Goal: Connect with others: Connect with others

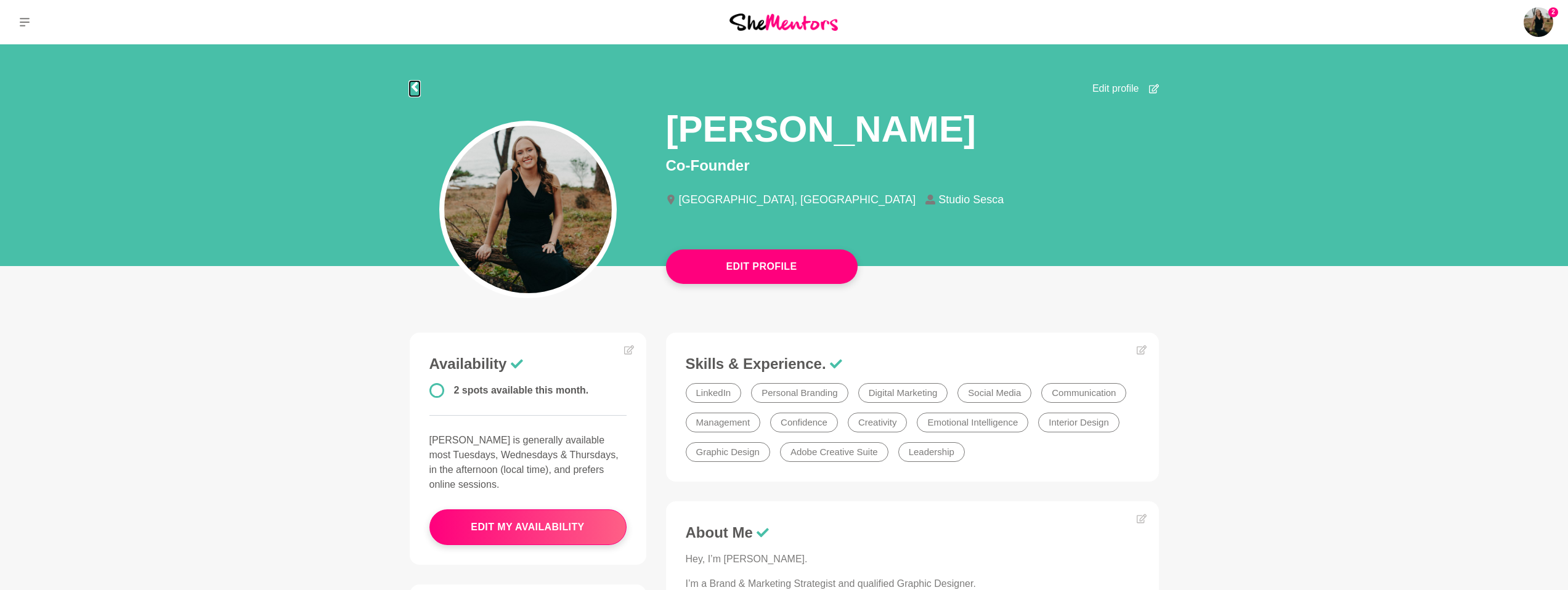
click at [417, 82] on icon at bounding box center [414, 87] width 10 height 10
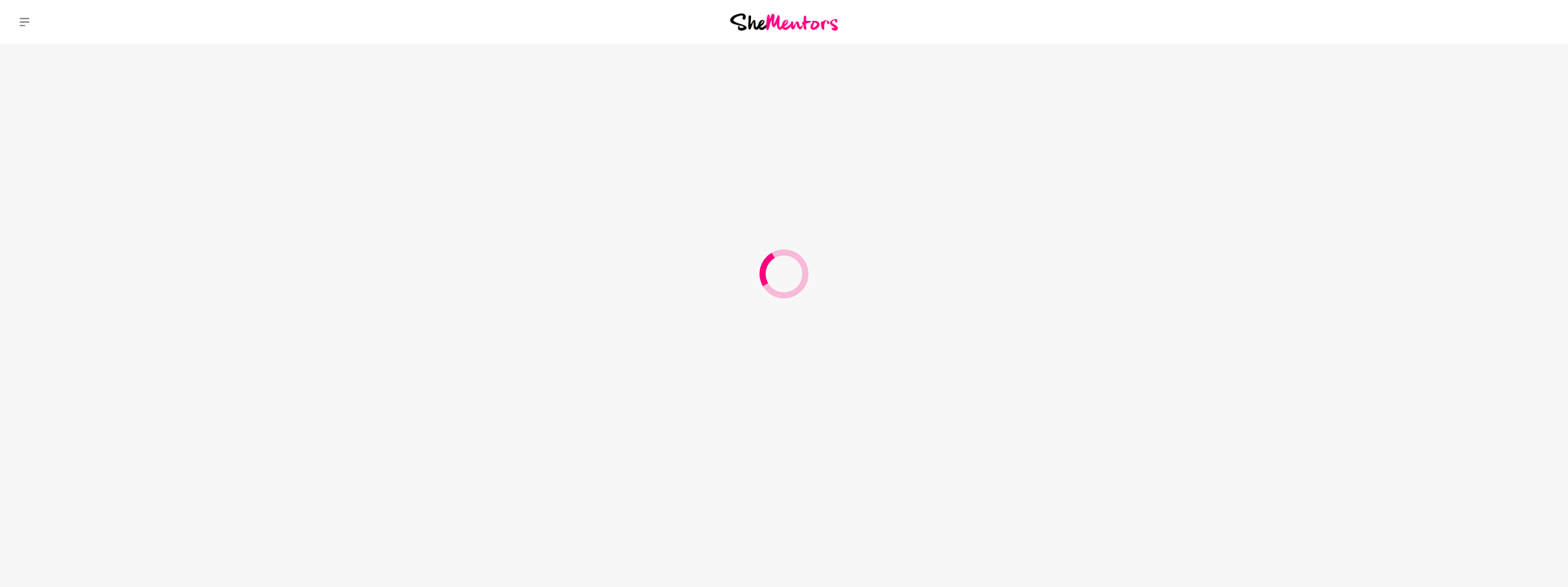
click at [765, 32] on div at bounding box center [784, 22] width 522 height 44
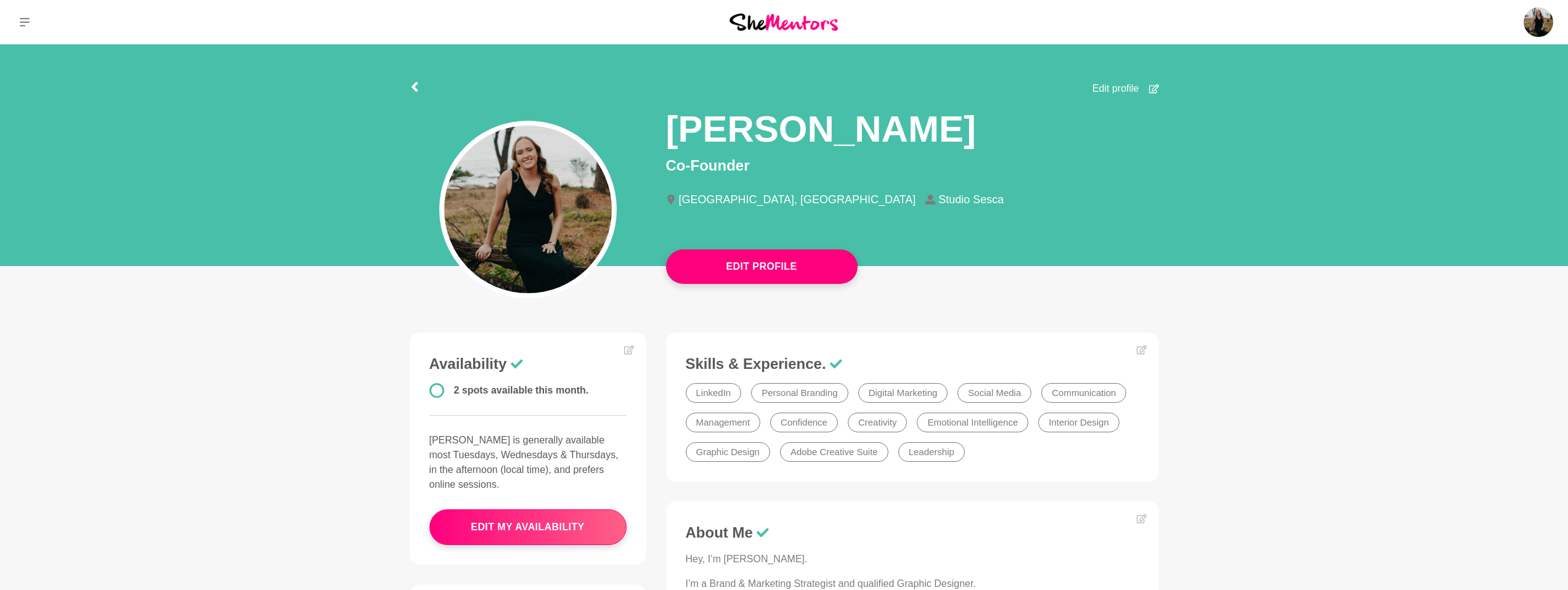
click at [783, 21] on img at bounding box center [784, 21] width 109 height 17
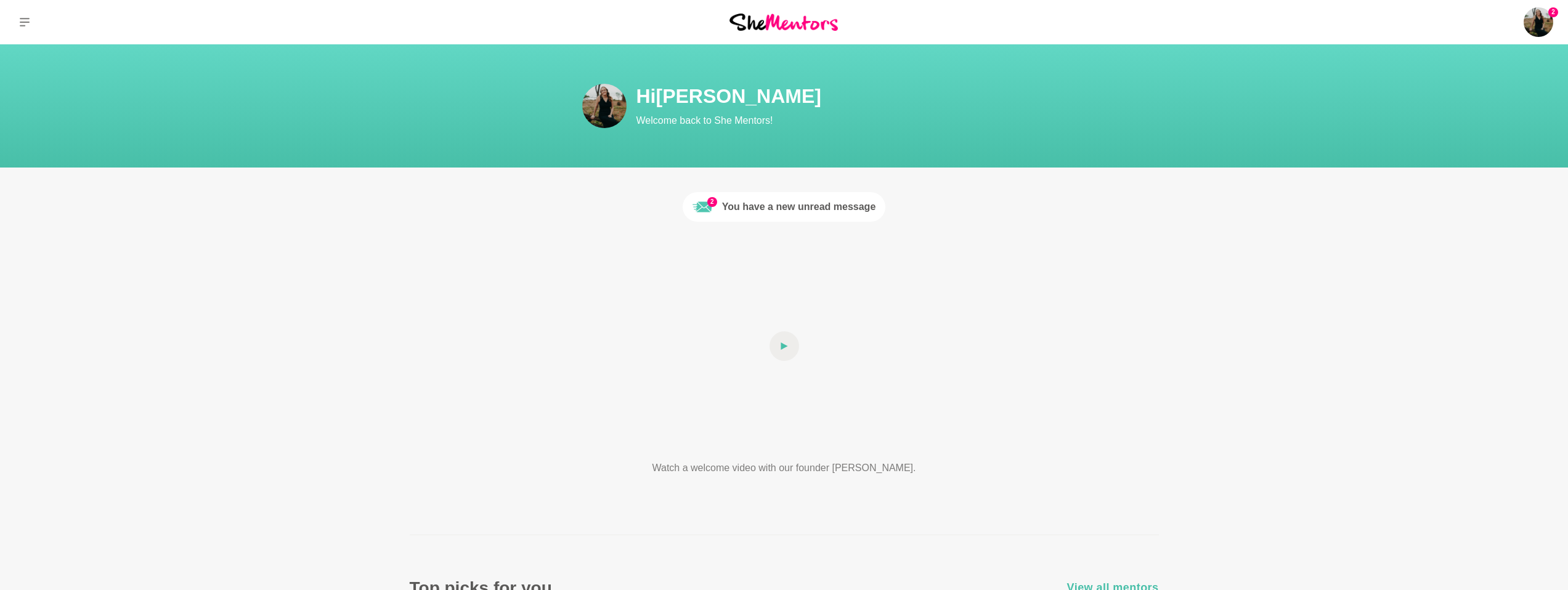
click at [858, 206] on div "You have a new unread message" at bounding box center [799, 207] width 154 height 15
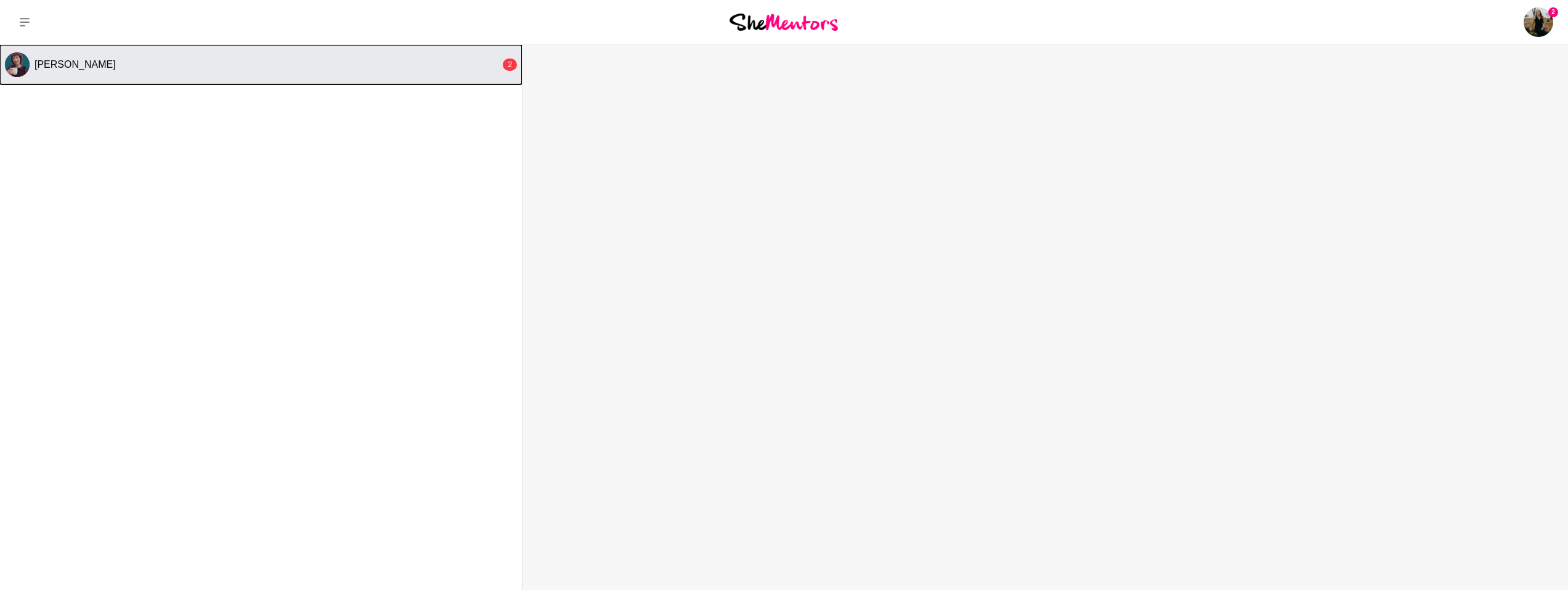
click at [182, 73] on button "[PERSON_NAME] 2" at bounding box center [261, 65] width 522 height 40
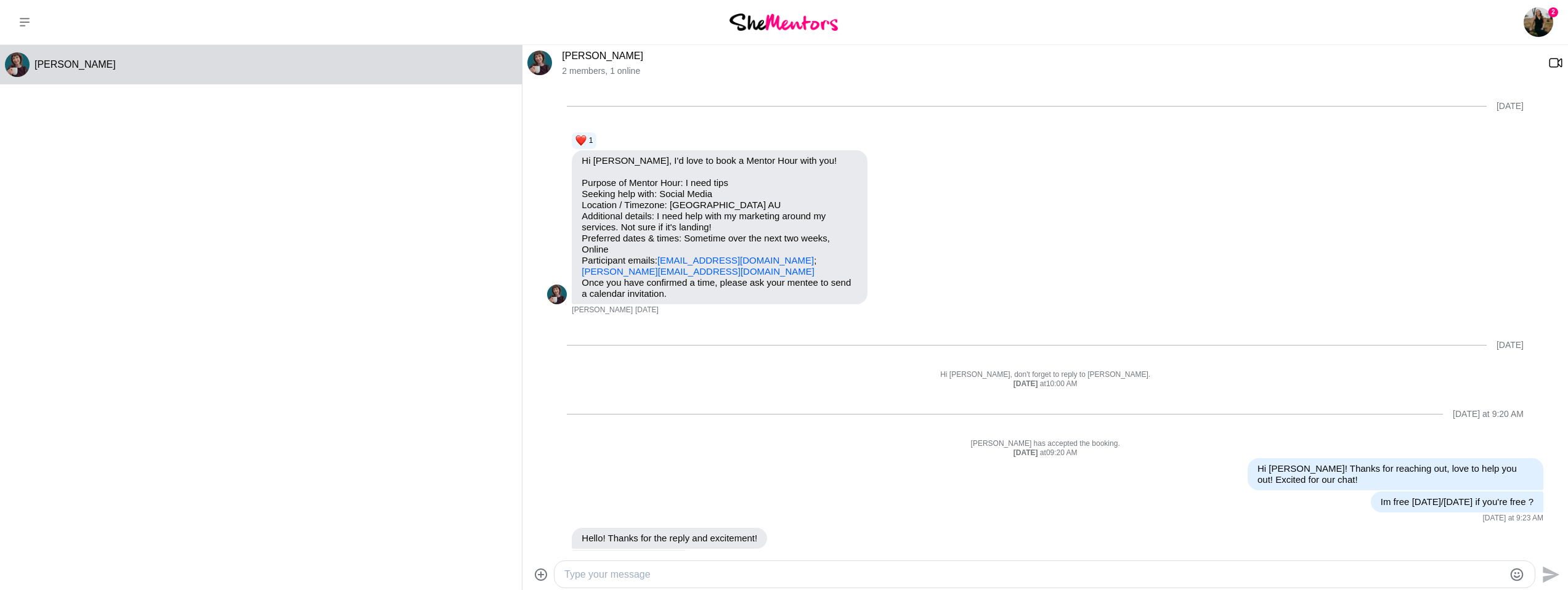
scroll to position [222, 0]
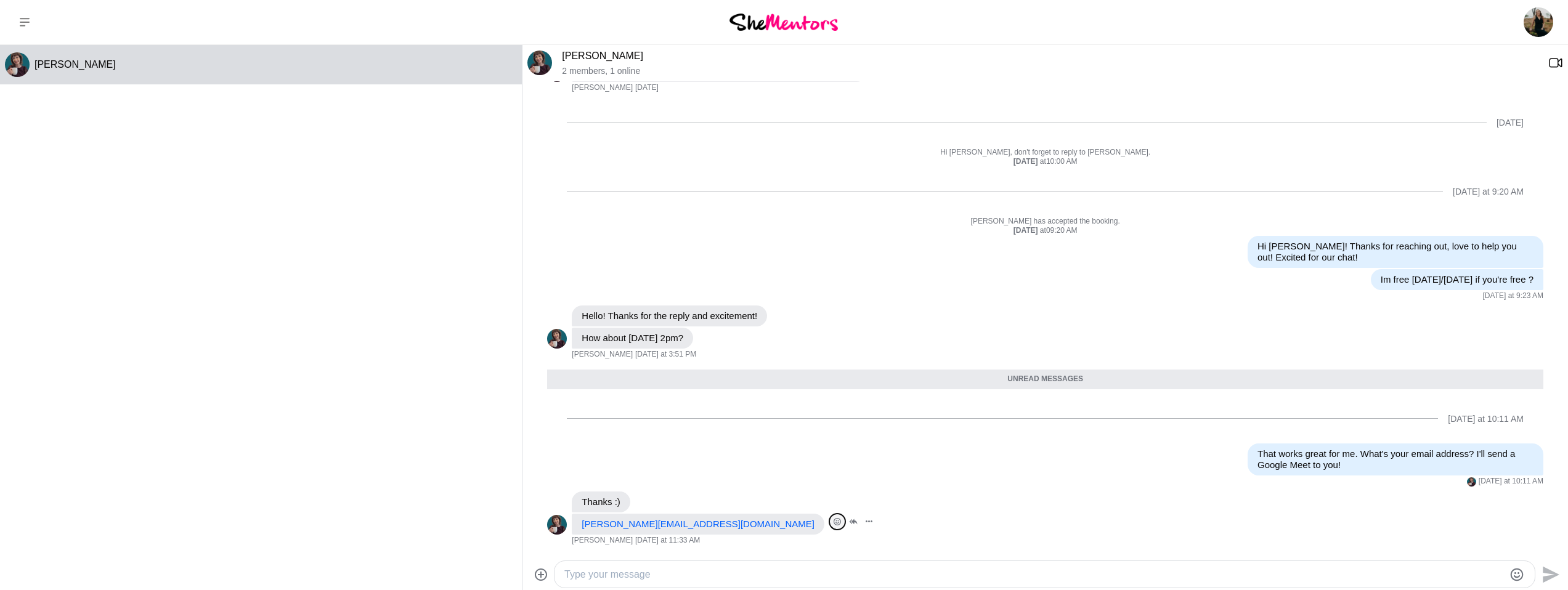
click at [833, 525] on icon "Open Reaction Selector" at bounding box center [837, 522] width 7 height 7
click at [644, 494] on div "Select Reaction: Heart" at bounding box center [643, 495] width 11 height 11
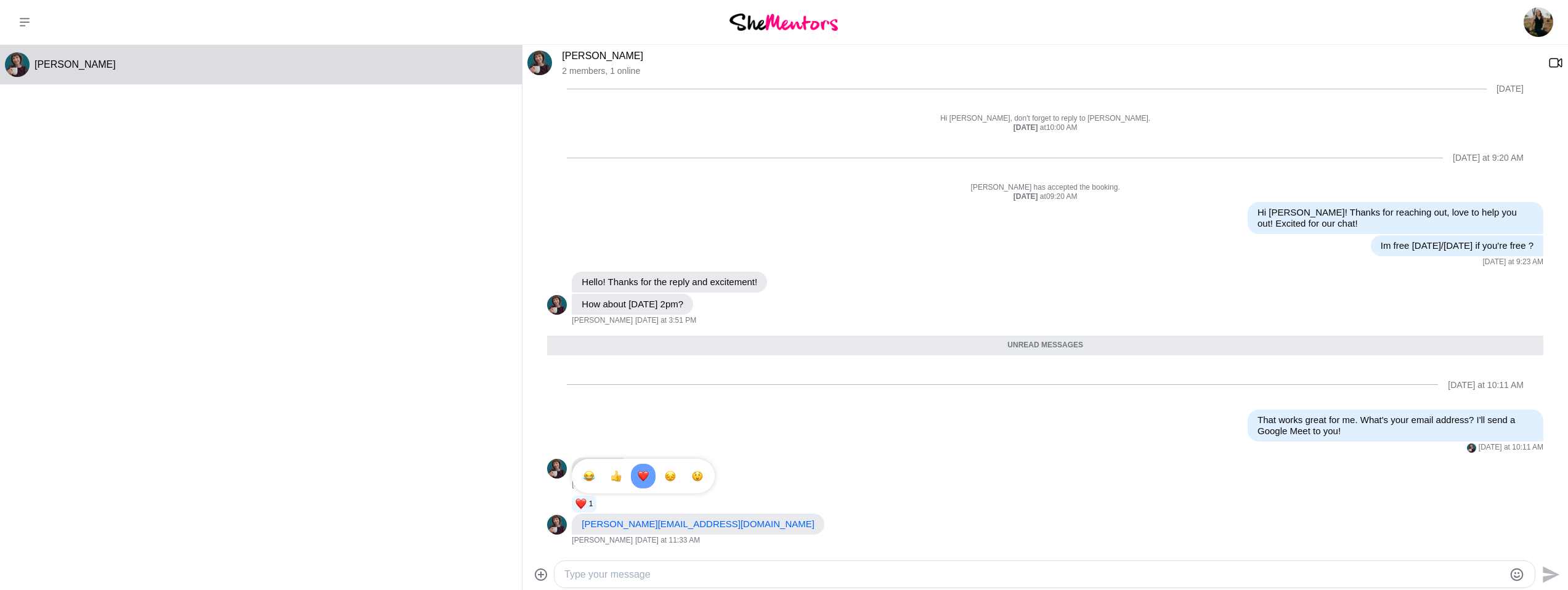
click at [783, 40] on div at bounding box center [784, 22] width 523 height 44
click at [783, 27] on img at bounding box center [784, 21] width 109 height 17
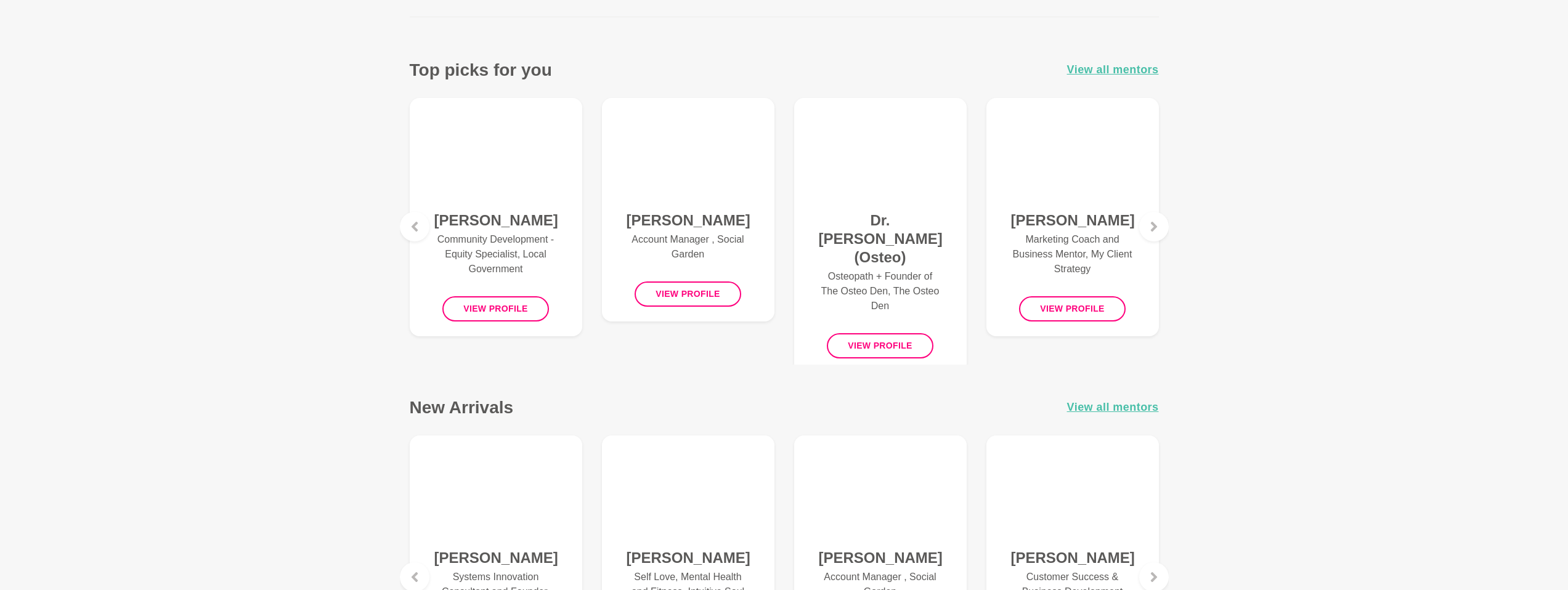
scroll to position [499, 0]
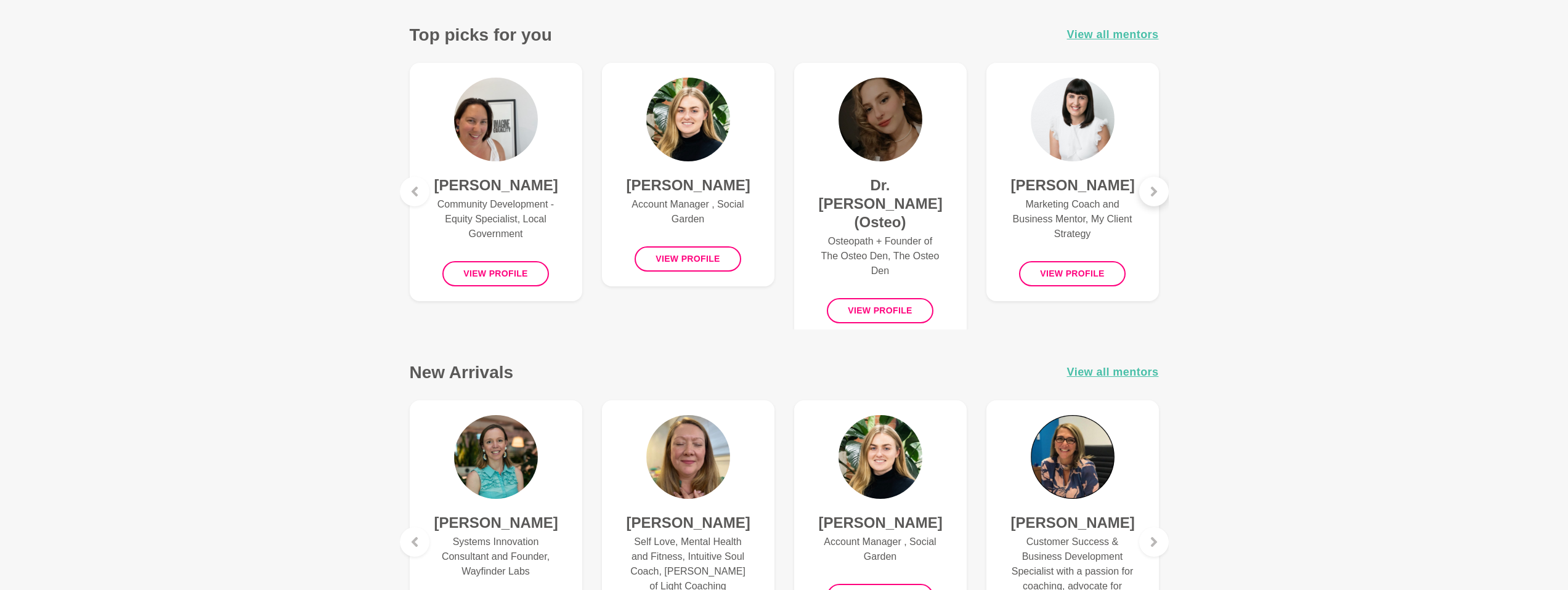
click at [1156, 195] on icon at bounding box center [1153, 191] width 10 height 10
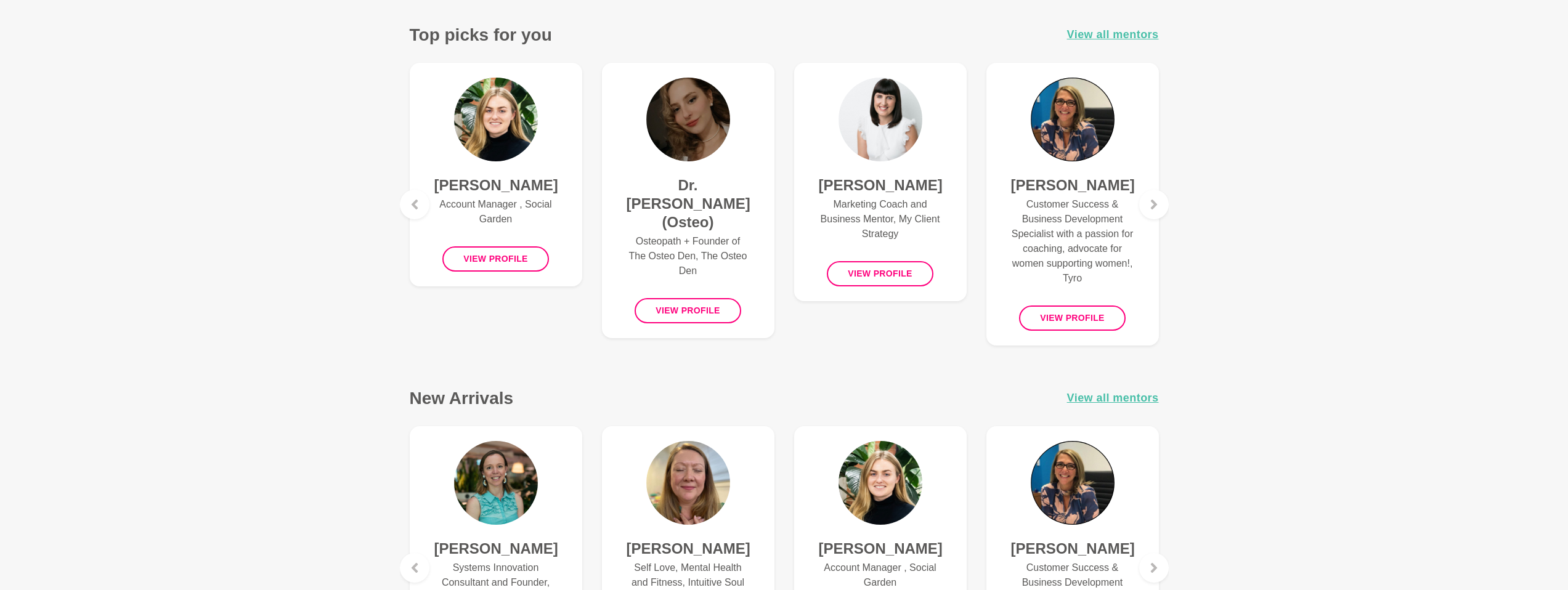
click at [1102, 239] on p "Customer Success & Business Development Specialist with a passion for coaching,…" at bounding box center [1072, 241] width 123 height 88
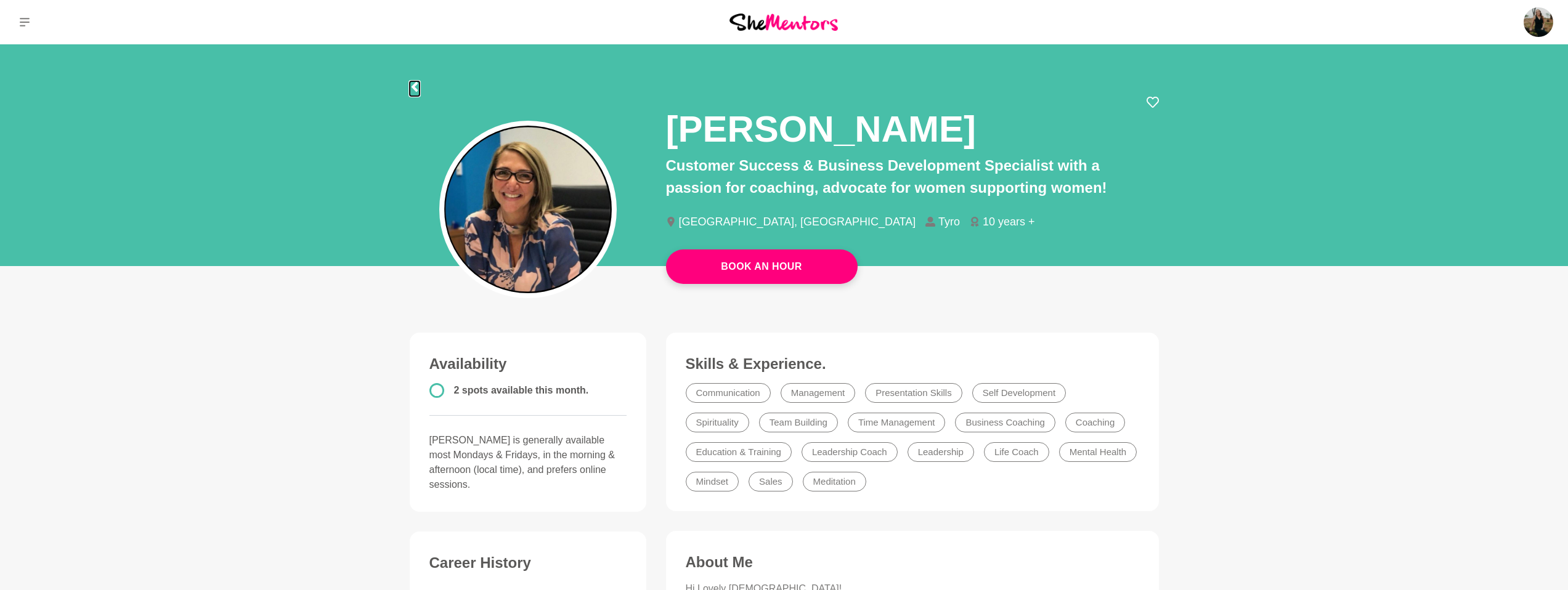
click at [413, 82] on icon at bounding box center [414, 87] width 10 height 10
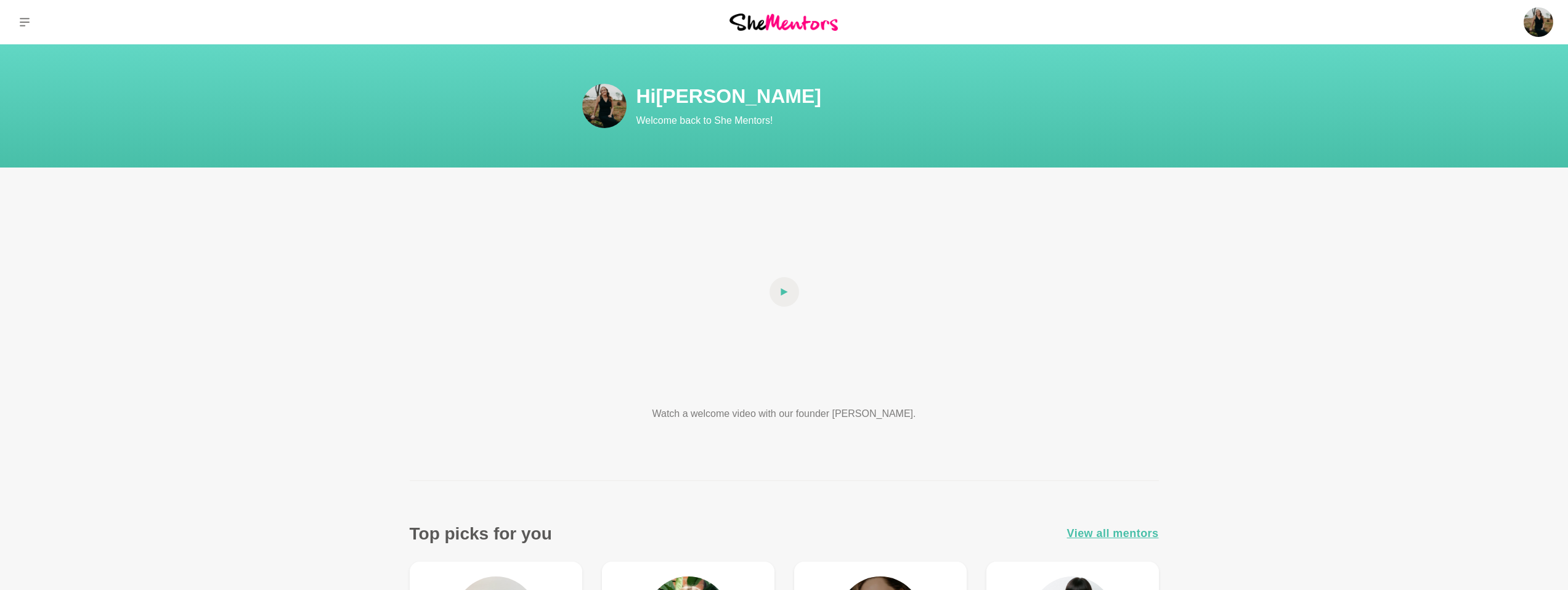
scroll to position [499, 0]
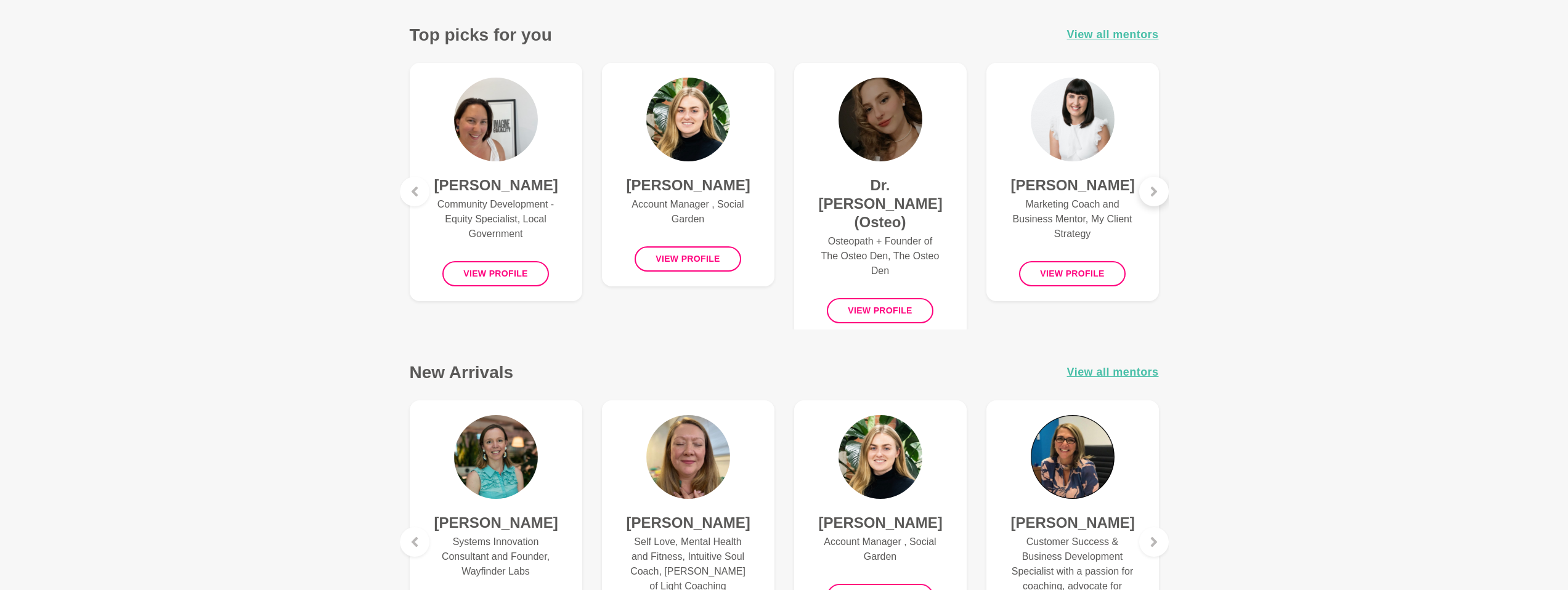
click at [1154, 193] on icon at bounding box center [1153, 191] width 6 height 10
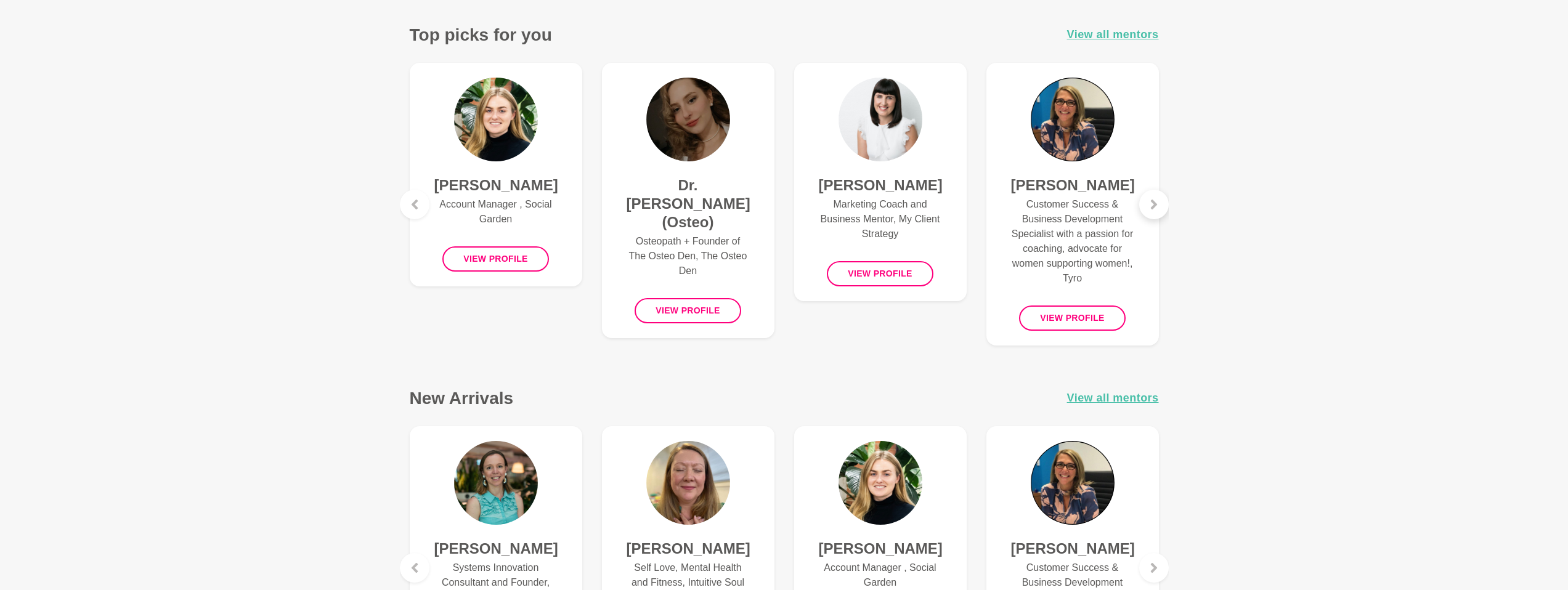
click at [1157, 192] on div at bounding box center [1153, 204] width 29 height 29
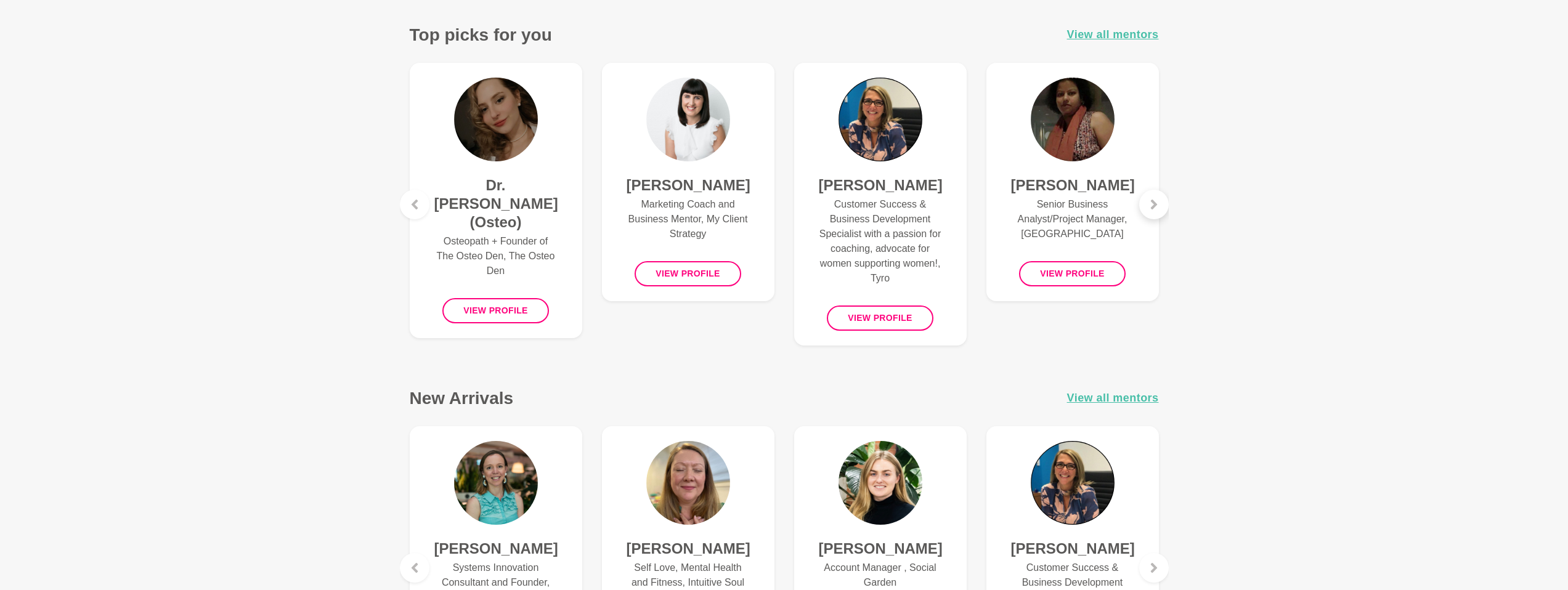
click at [1157, 193] on div at bounding box center [1153, 204] width 29 height 29
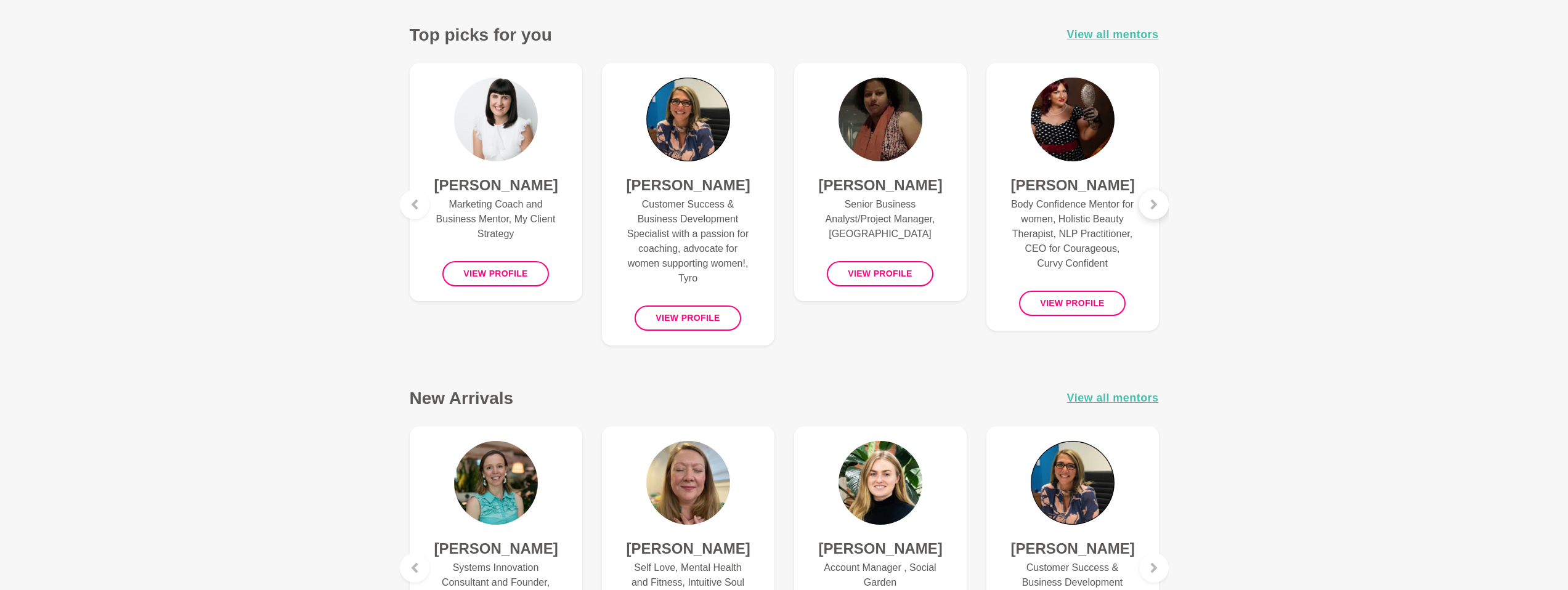
click at [1157, 193] on div at bounding box center [1153, 204] width 29 height 29
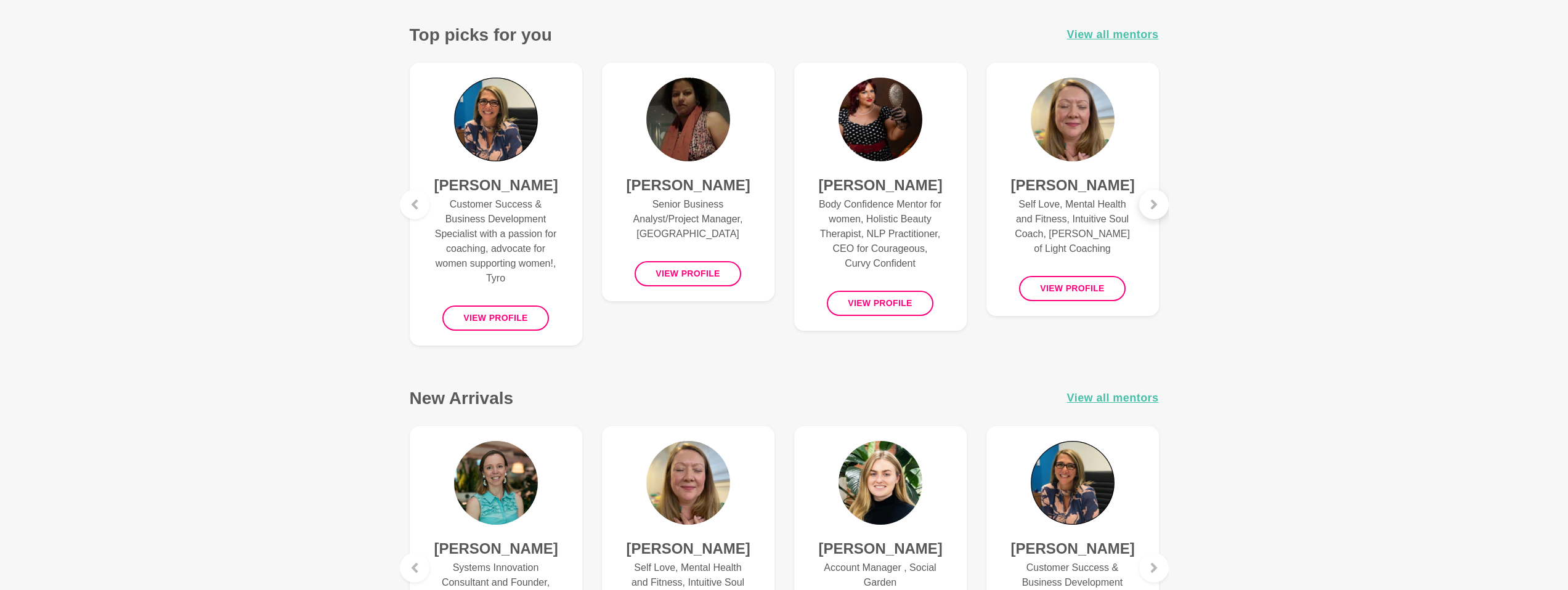
click at [1157, 193] on div at bounding box center [1153, 204] width 29 height 29
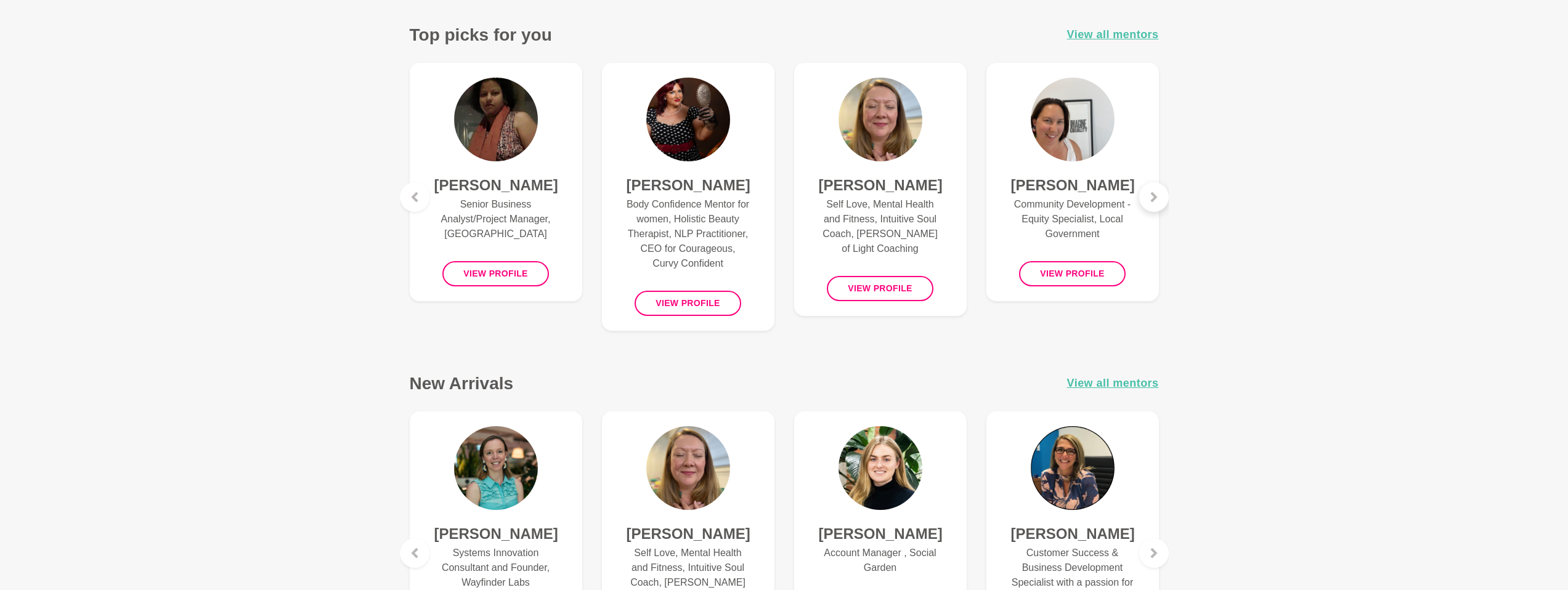
click at [1152, 200] on icon at bounding box center [1153, 196] width 6 height 10
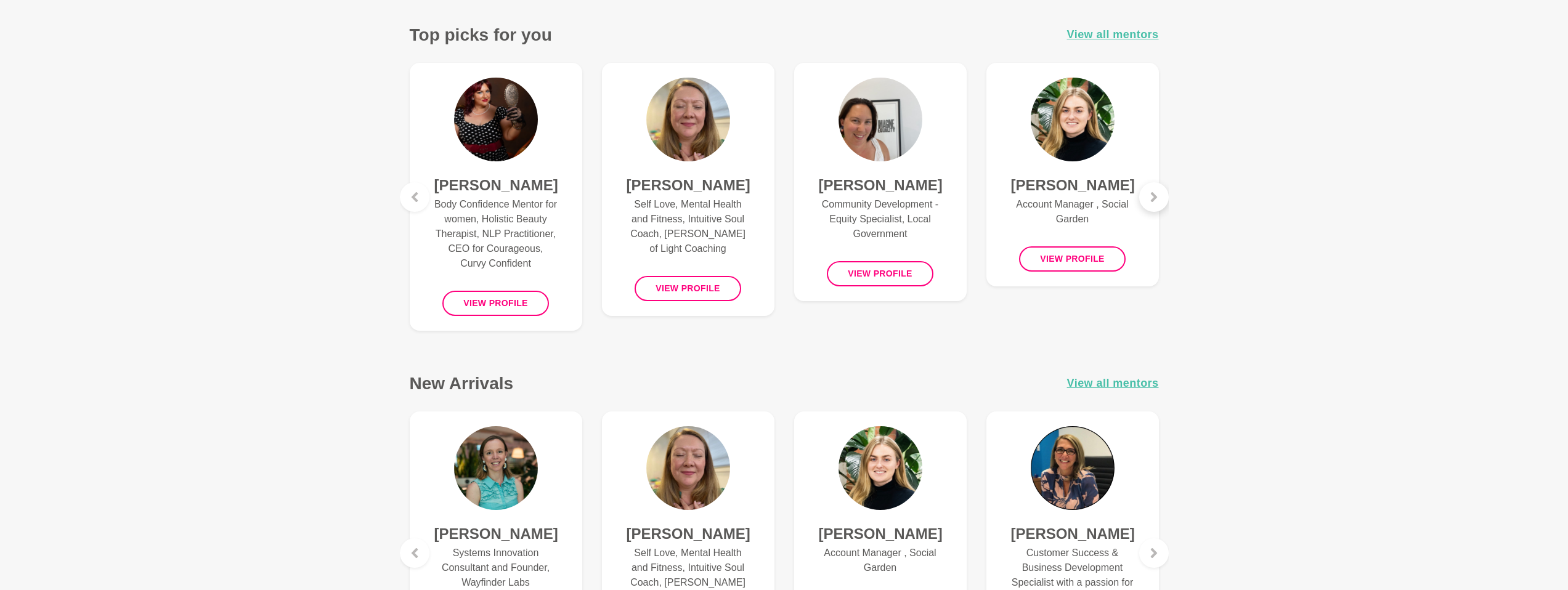
click at [1152, 200] on icon at bounding box center [1153, 196] width 6 height 10
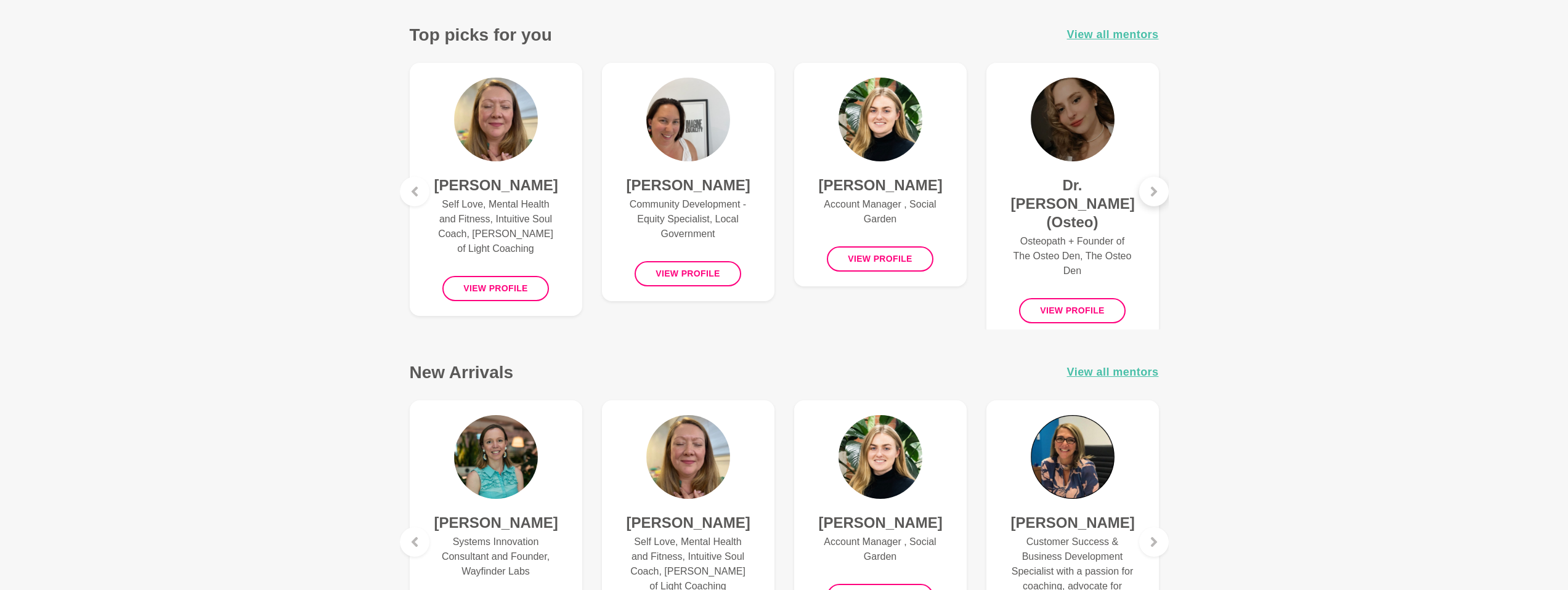
click at [1152, 200] on div at bounding box center [1153, 191] width 29 height 29
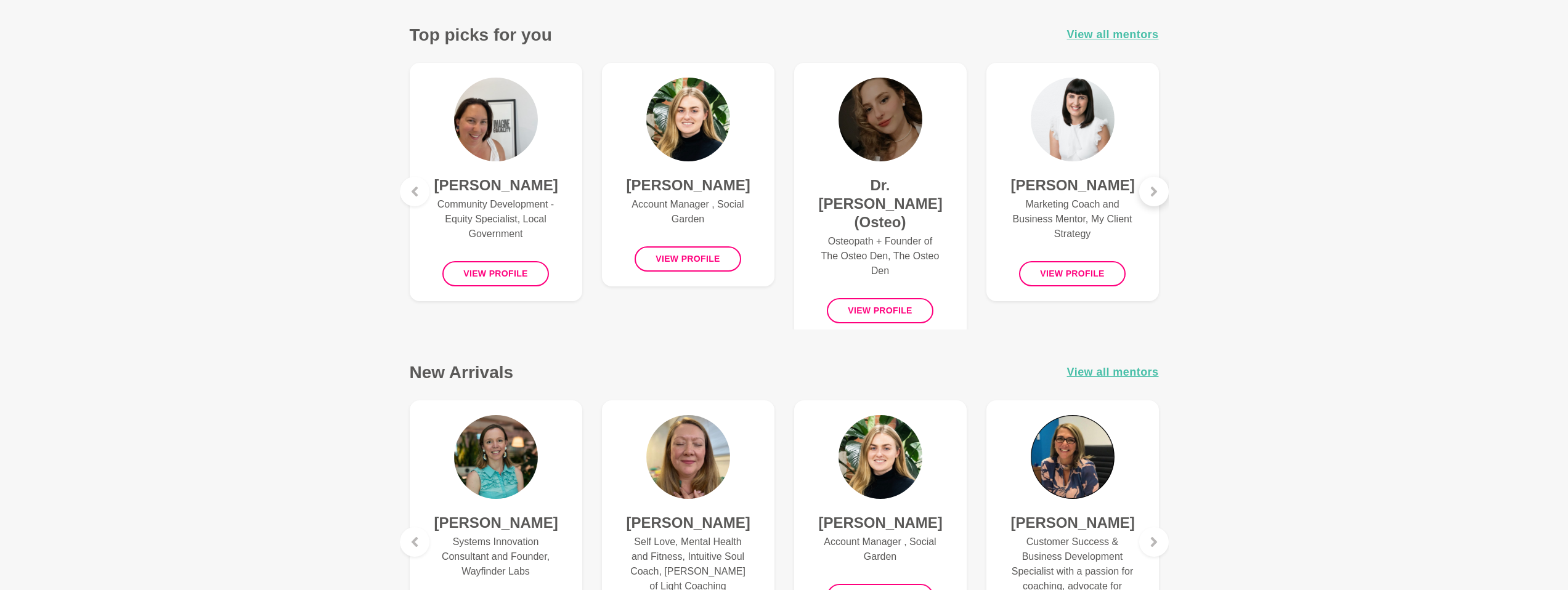
click at [1152, 200] on div at bounding box center [1153, 191] width 29 height 29
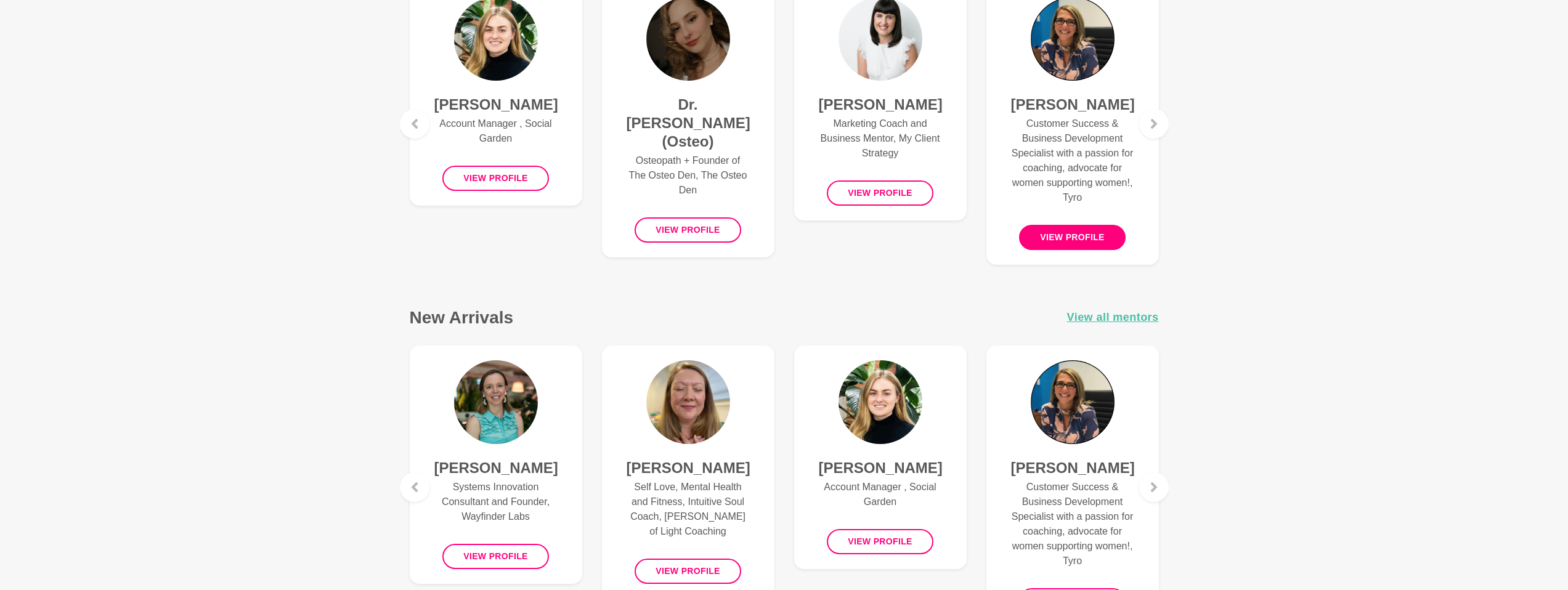
scroll to position [594, 0]
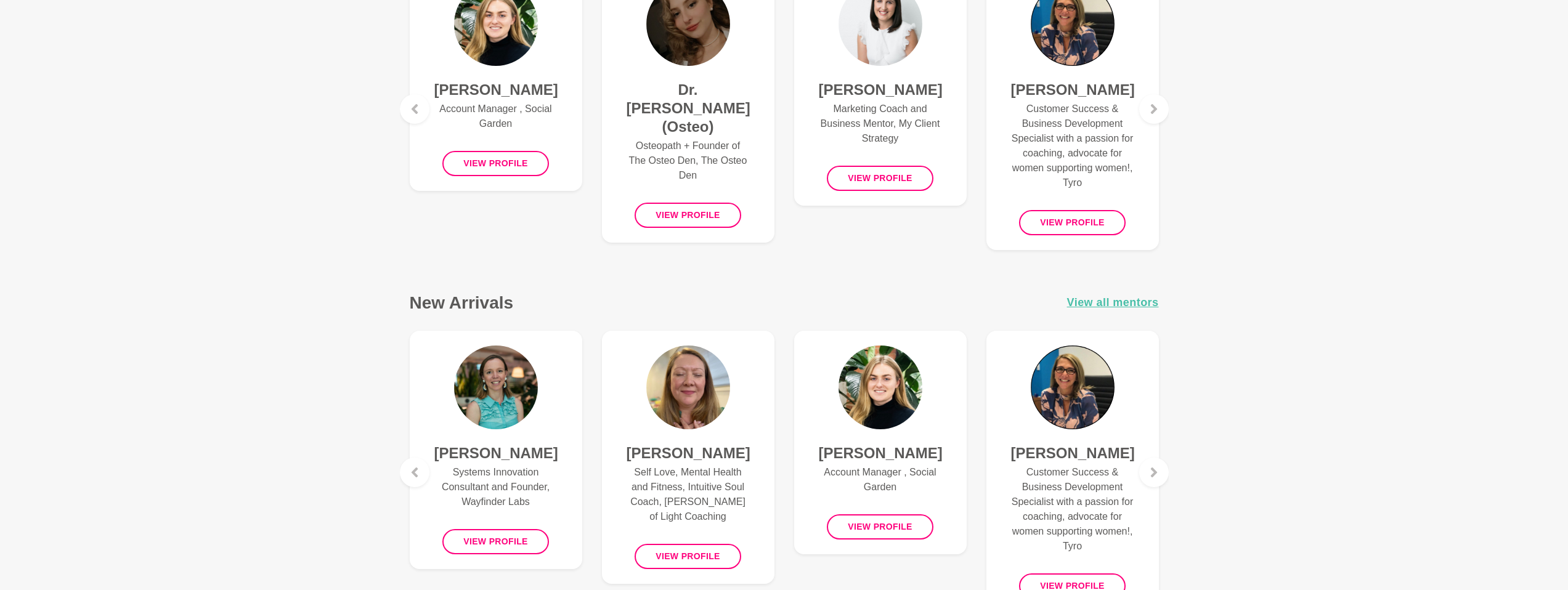
click at [1076, 133] on p "Customer Success & Business Development Specialist with a passion for coaching,…" at bounding box center [1072, 146] width 123 height 88
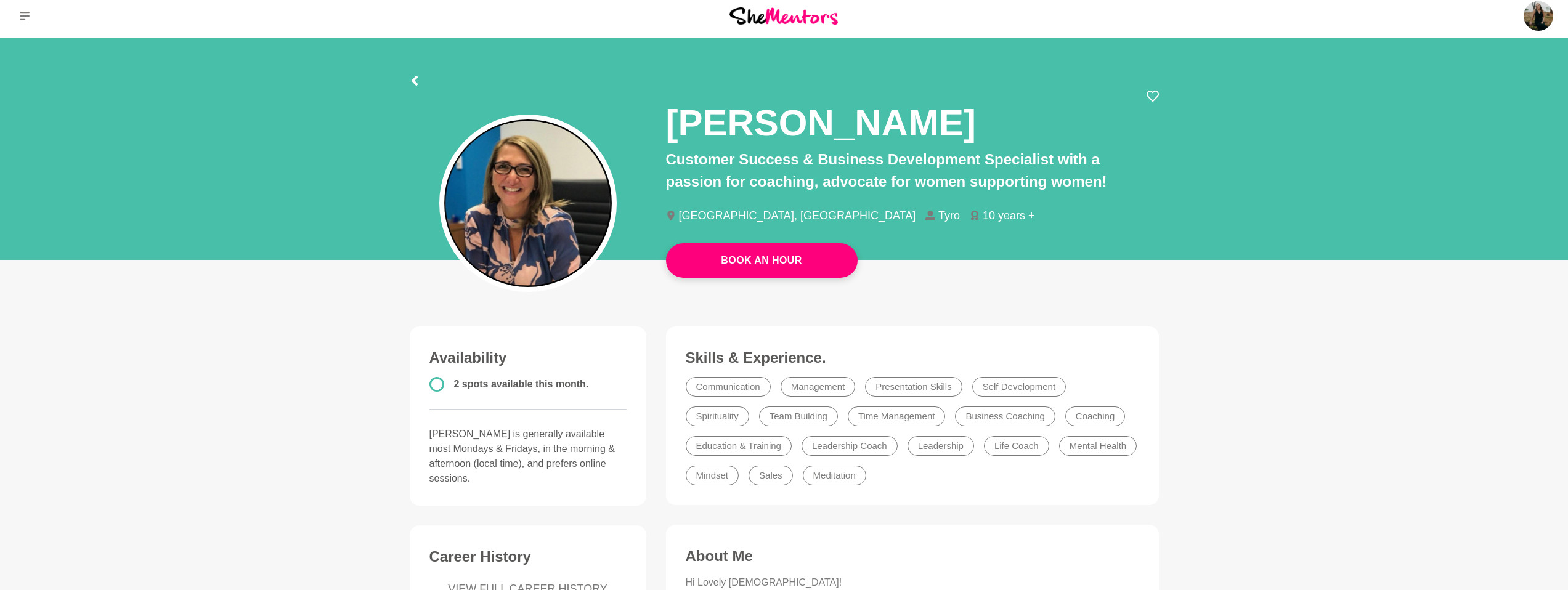
scroll to position [5, 0]
click at [413, 78] on icon at bounding box center [414, 80] width 10 height 10
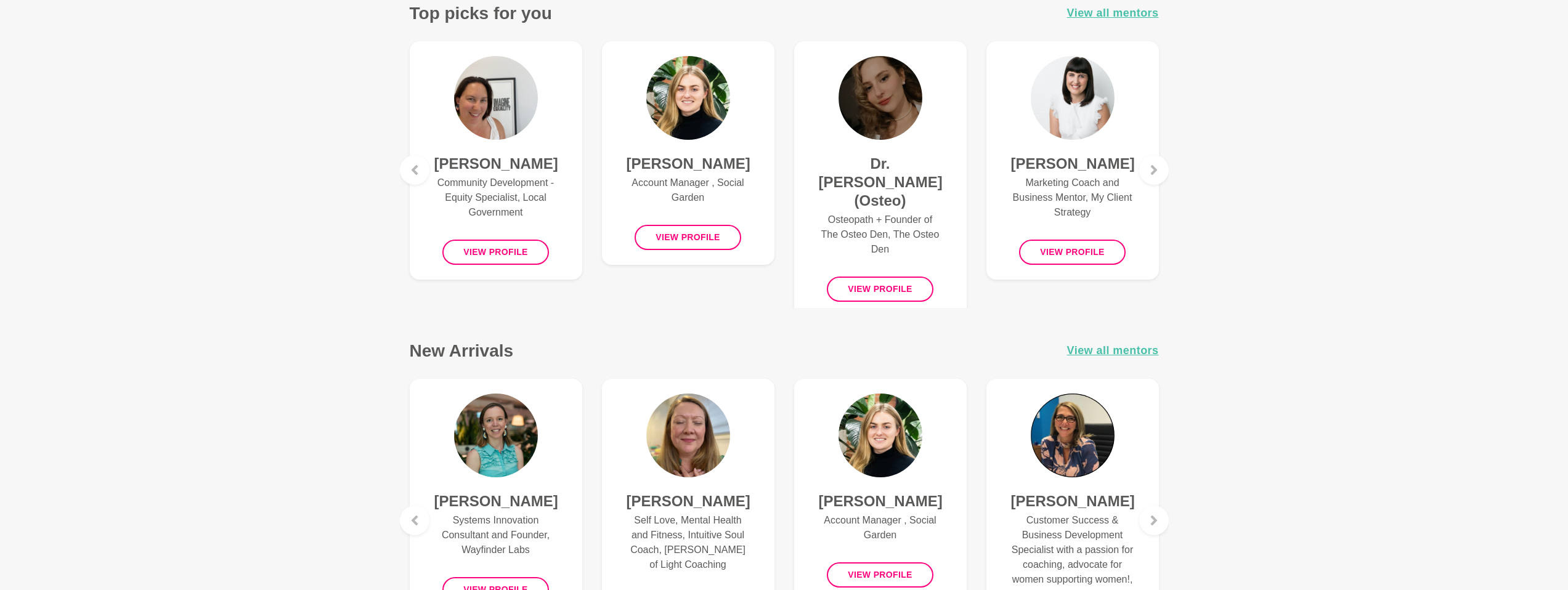
scroll to position [509, 0]
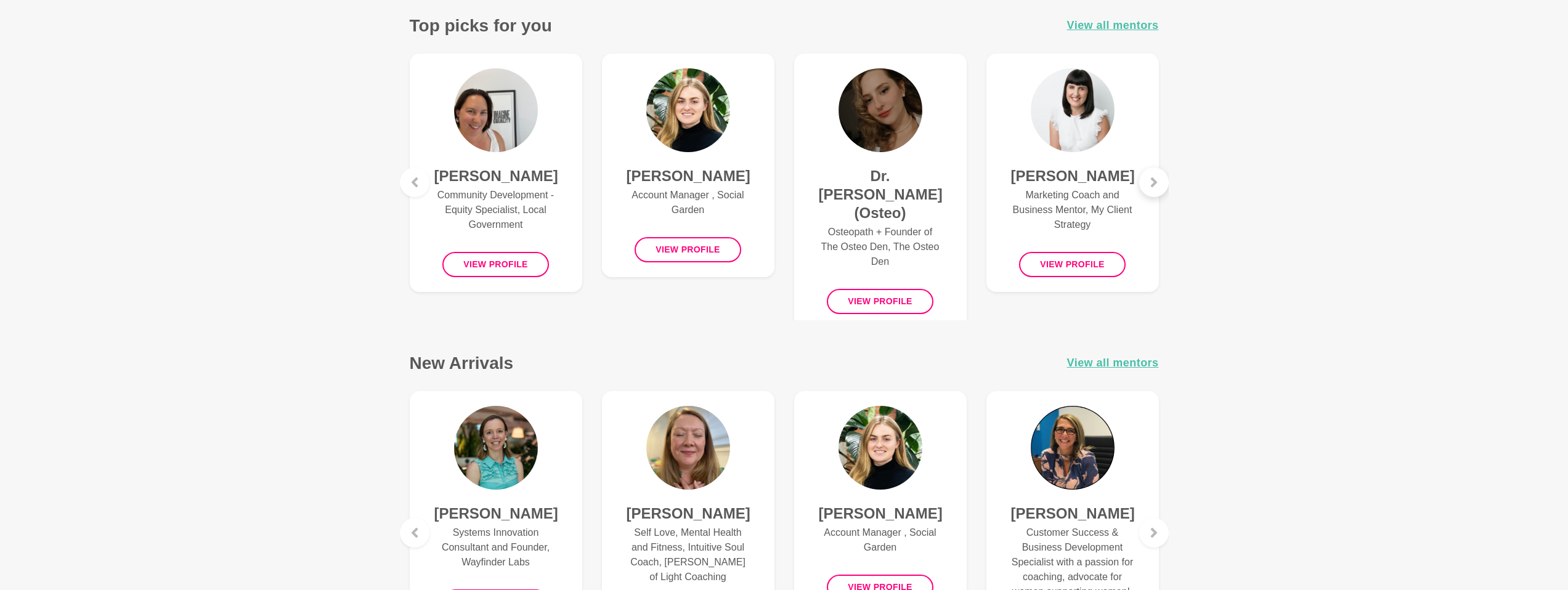
click at [1161, 178] on div at bounding box center [1153, 181] width 29 height 29
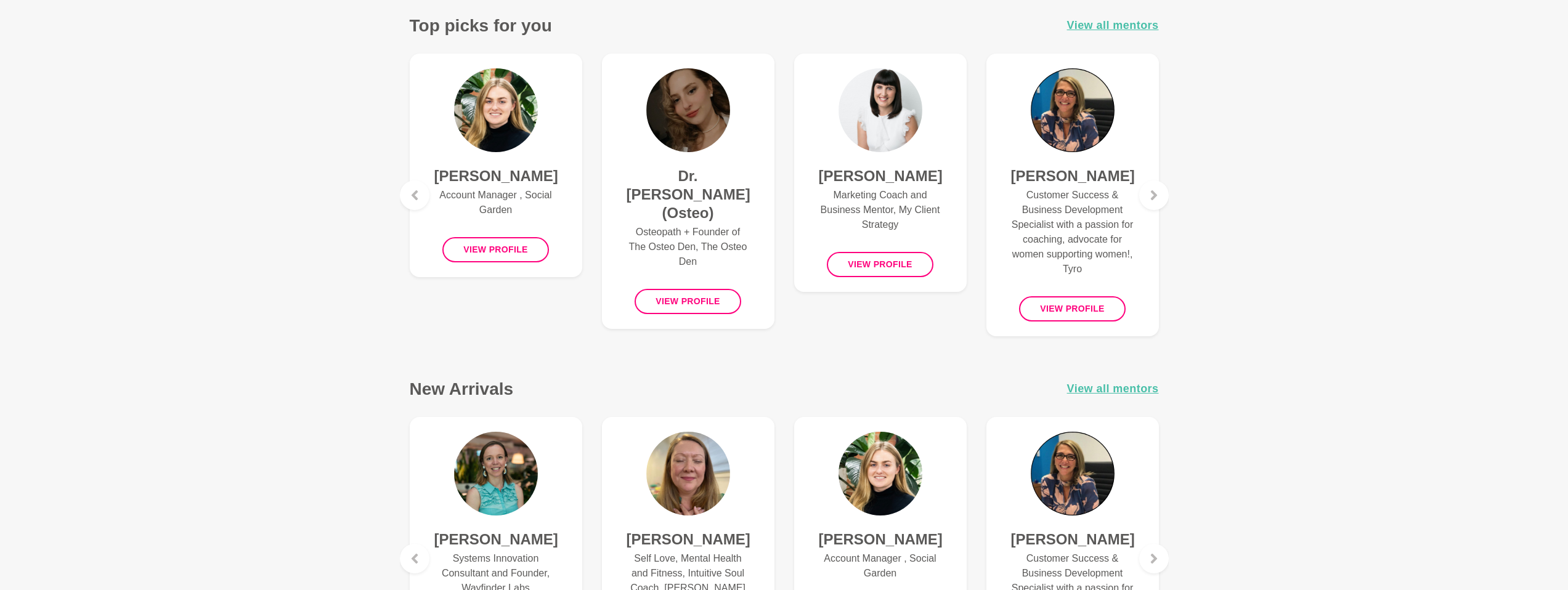
click at [1160, 178] on div "[PERSON_NAME] Customer Success & Business Development Specialist with a passion…" at bounding box center [1072, 195] width 192 height 303
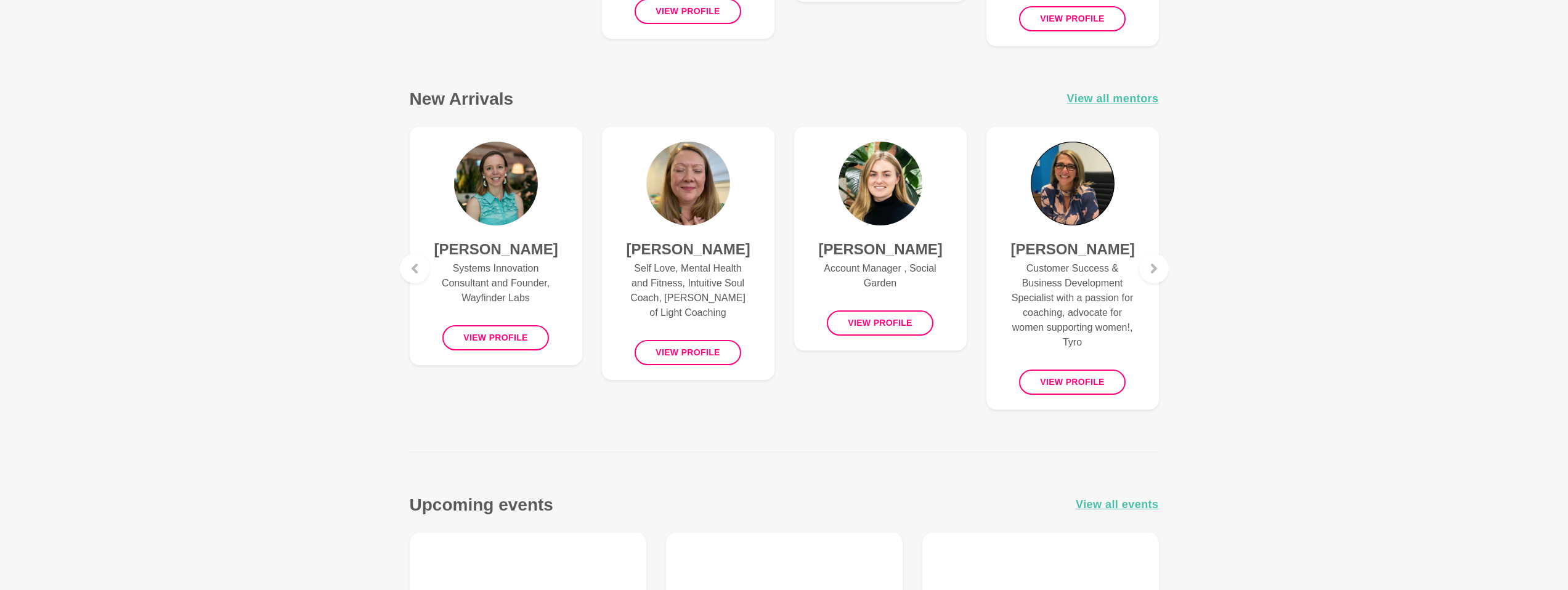
scroll to position [811, 0]
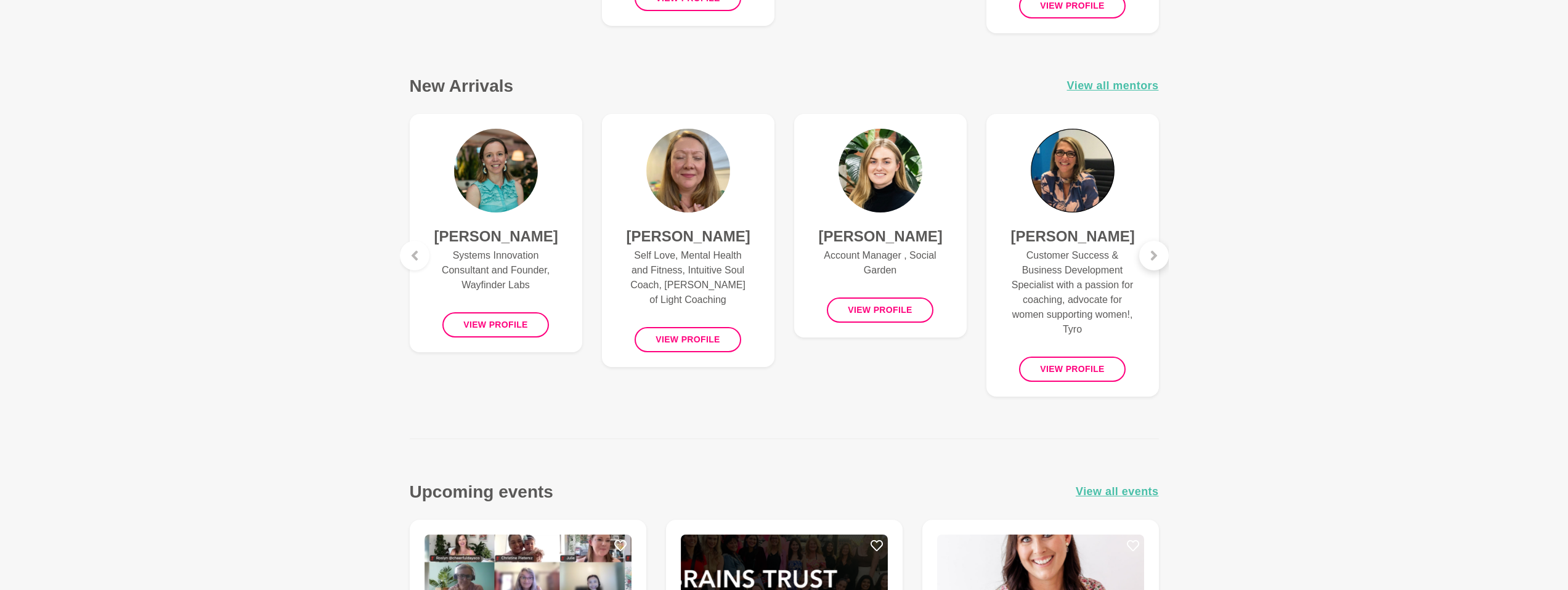
click at [1165, 249] on div at bounding box center [1153, 255] width 29 height 29
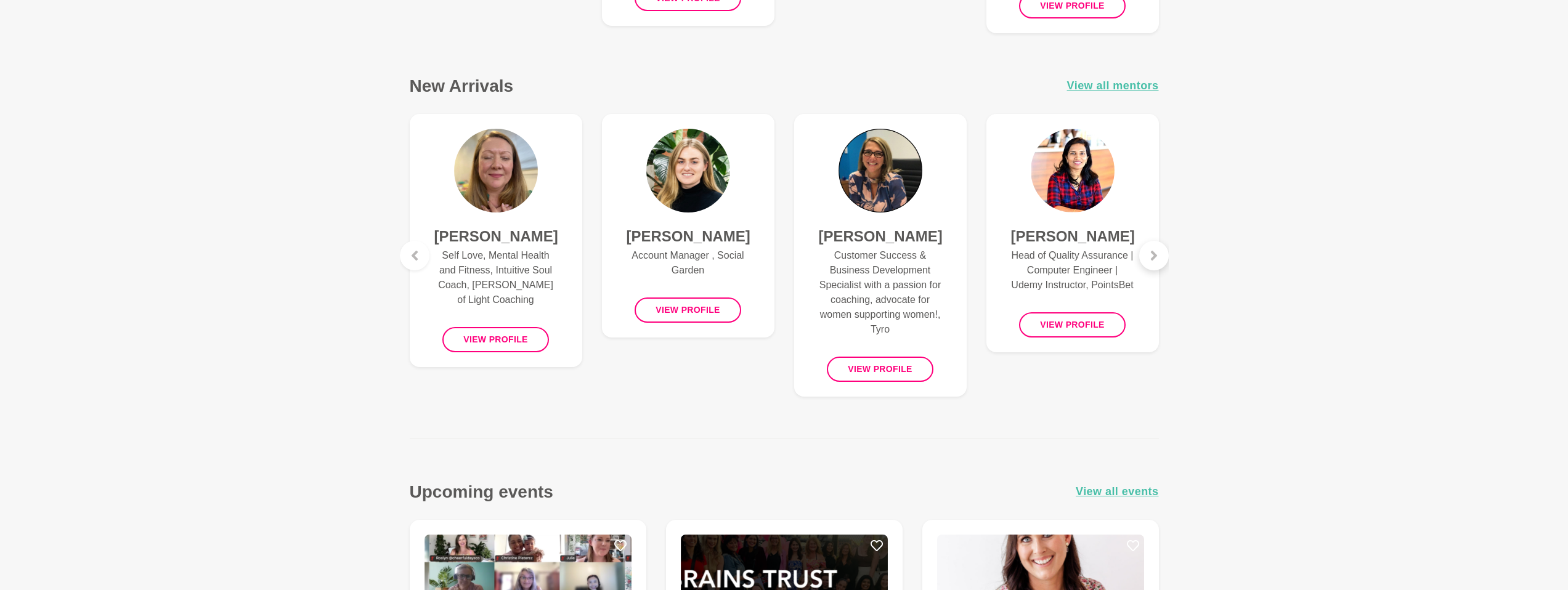
click at [1160, 251] on div at bounding box center [1153, 255] width 29 height 29
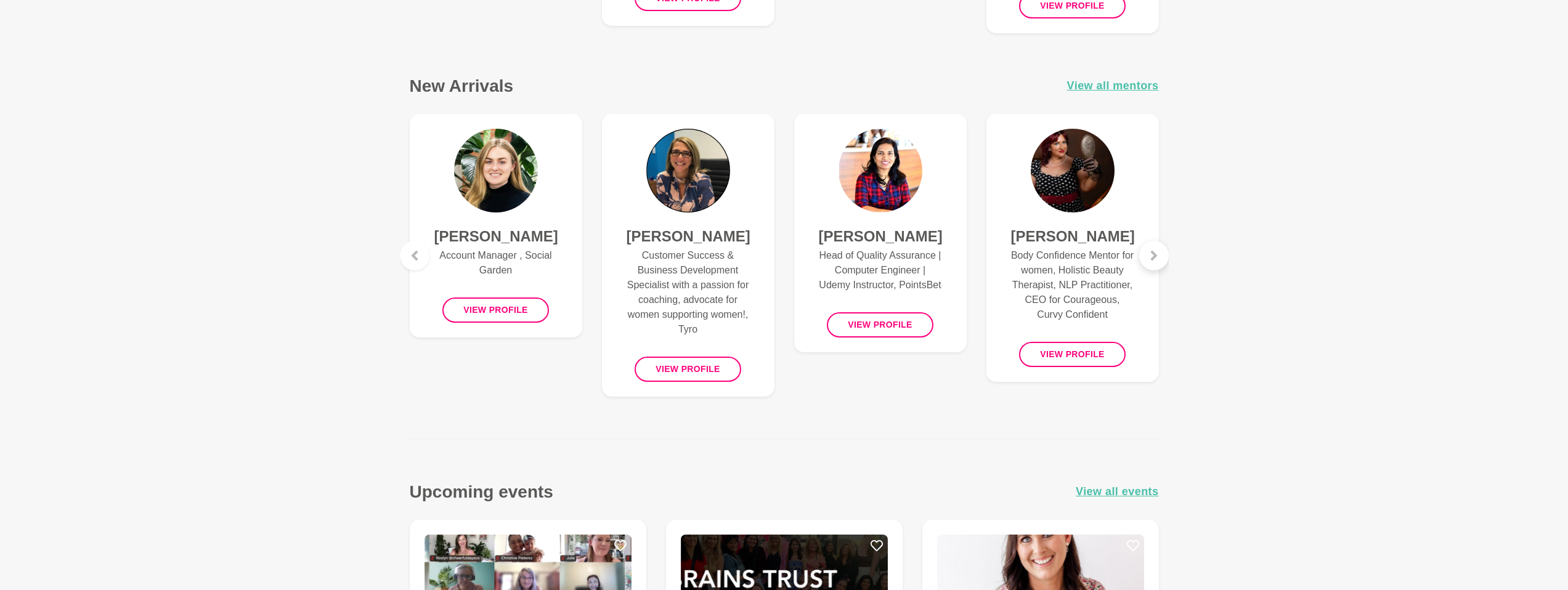
click at [1160, 251] on div at bounding box center [1153, 255] width 29 height 29
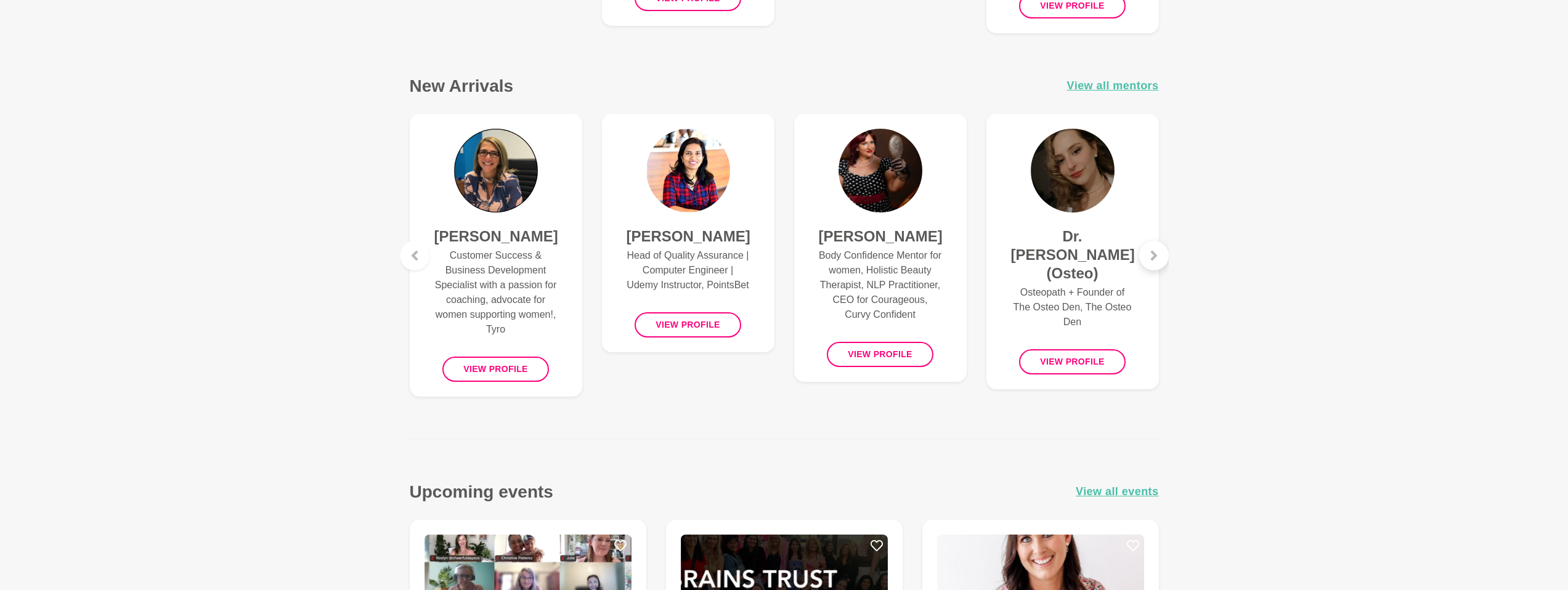
click at [1160, 251] on div at bounding box center [1153, 255] width 29 height 29
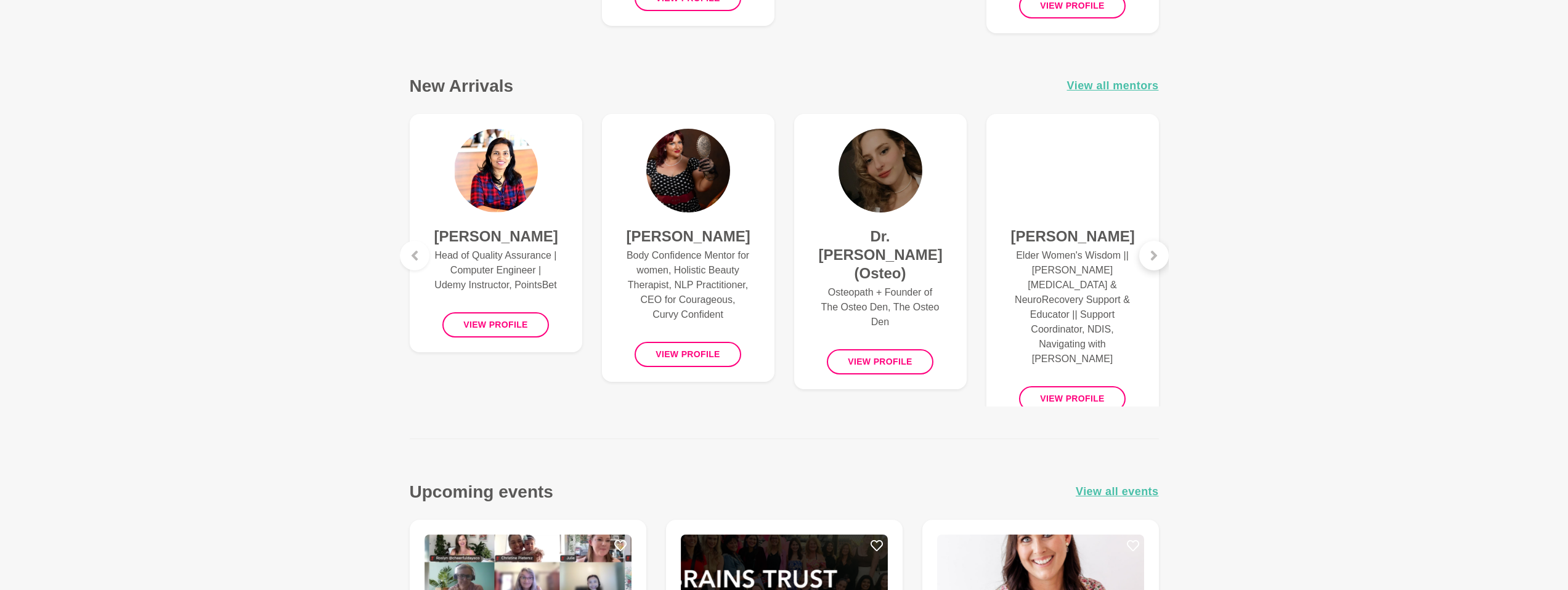
click at [1160, 251] on div at bounding box center [1153, 255] width 29 height 29
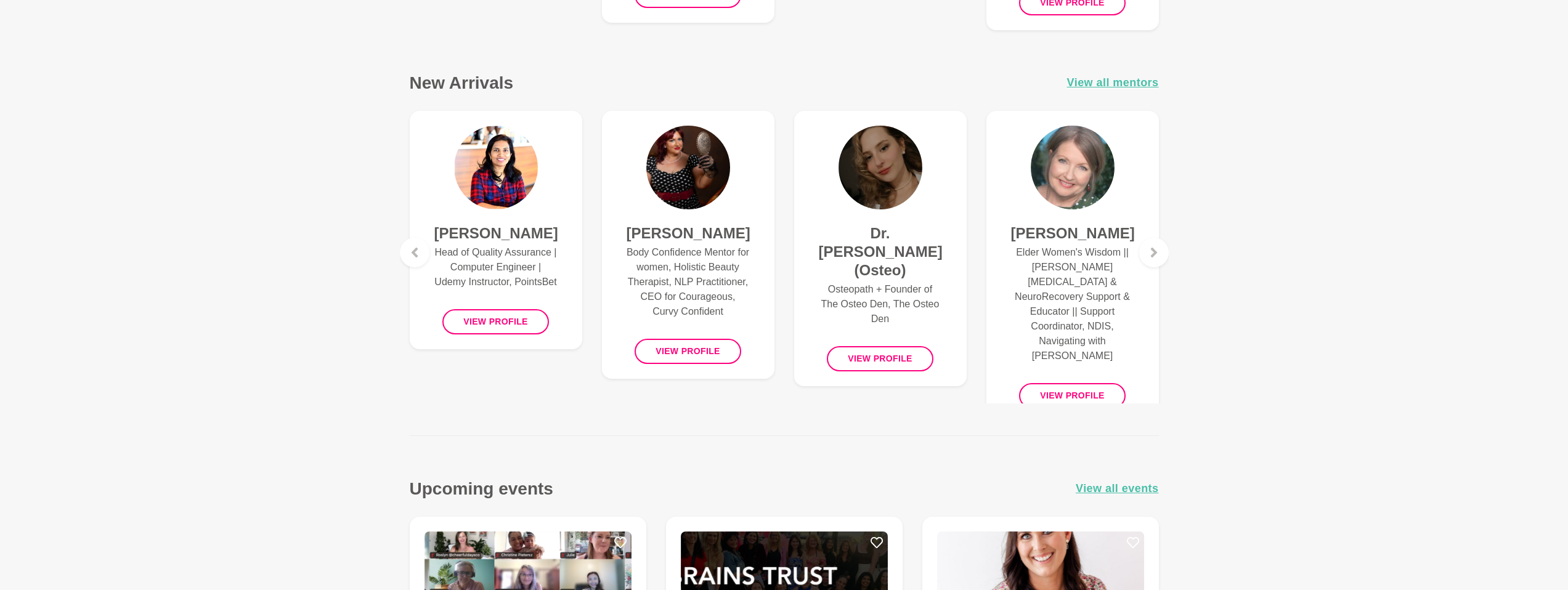
scroll to position [830, 0]
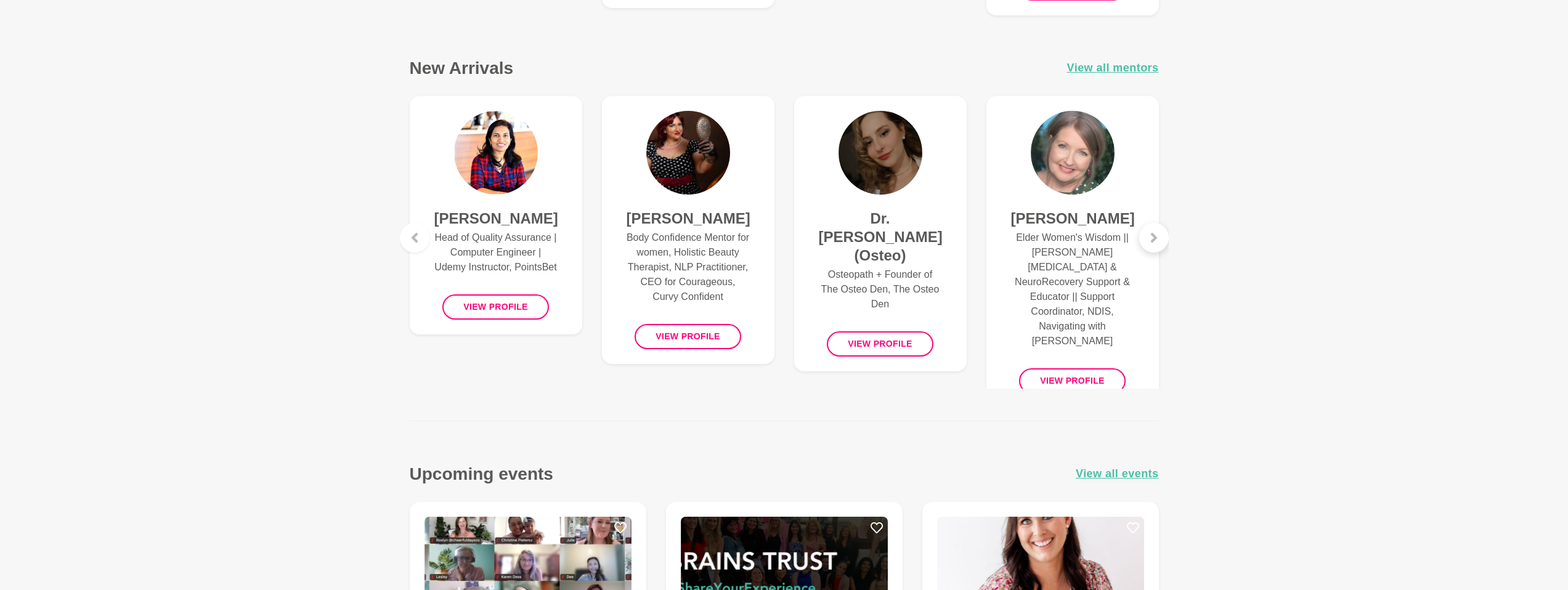
click at [1162, 241] on div at bounding box center [1153, 237] width 29 height 29
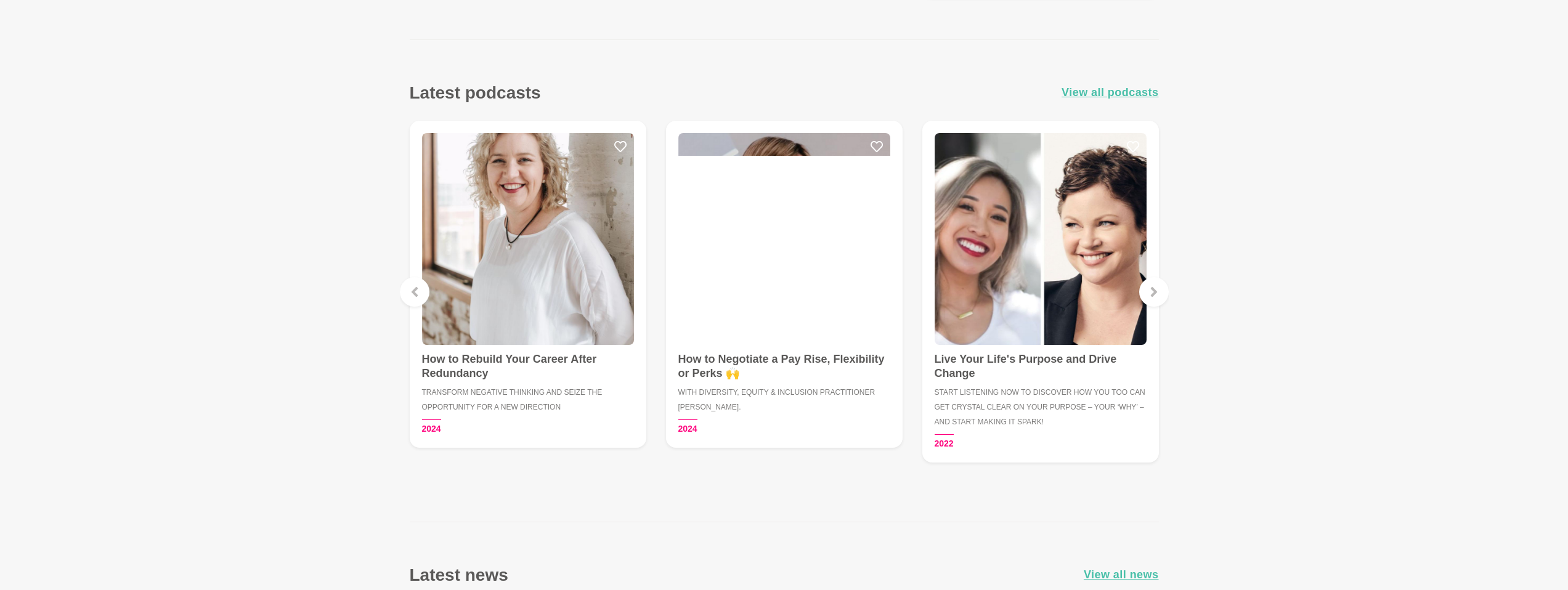
scroll to position [1741, 0]
